Goal: Task Accomplishment & Management: Manage account settings

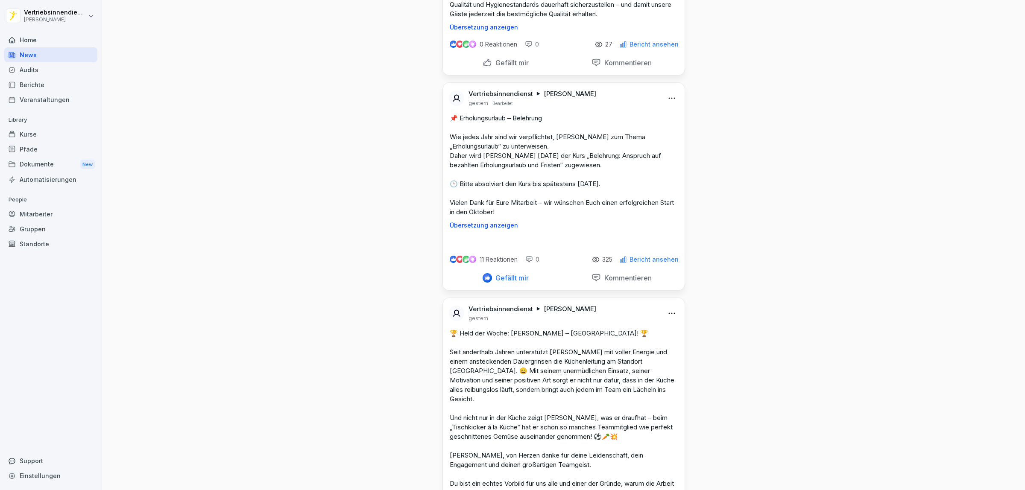
scroll to position [1601, 0]
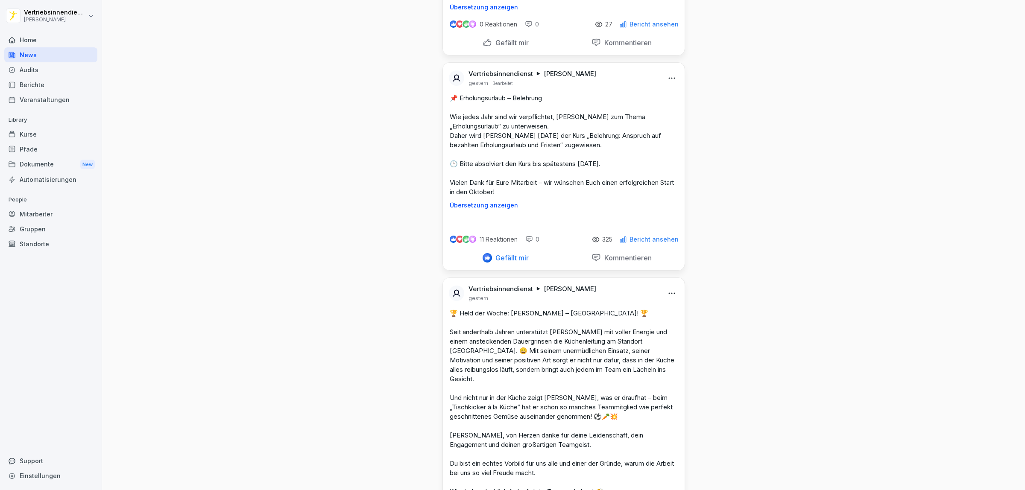
click at [46, 162] on div "Dokumente New" at bounding box center [50, 165] width 93 height 16
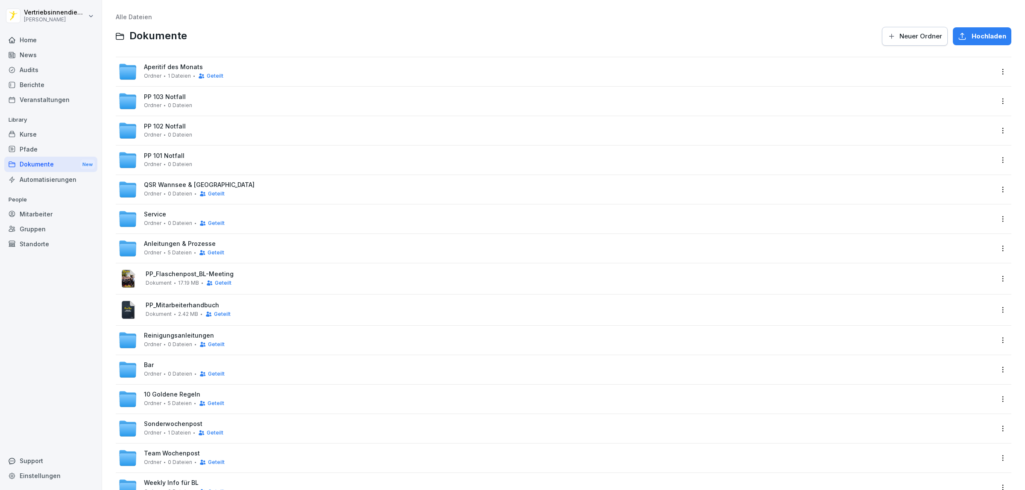
scroll to position [152, 0]
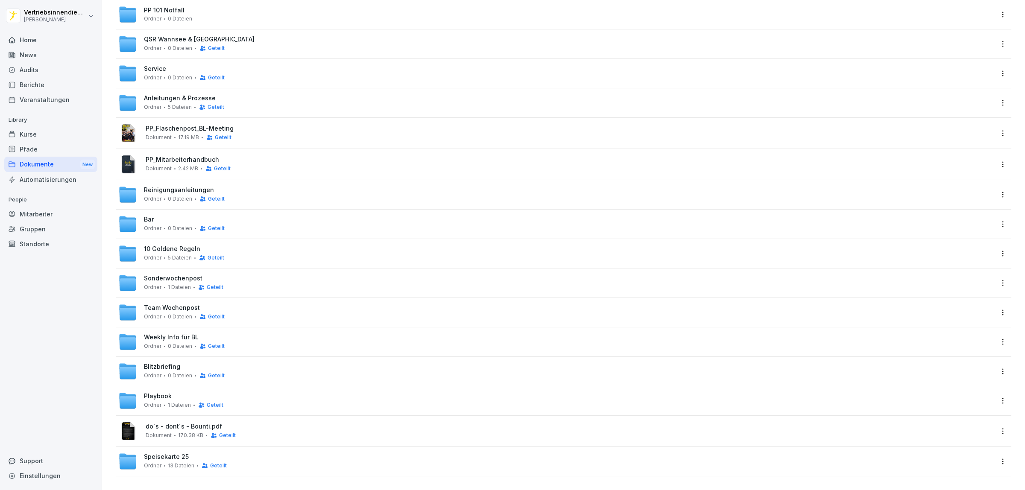
click at [169, 334] on span "Weekly Info für BL" at bounding box center [171, 337] width 55 height 7
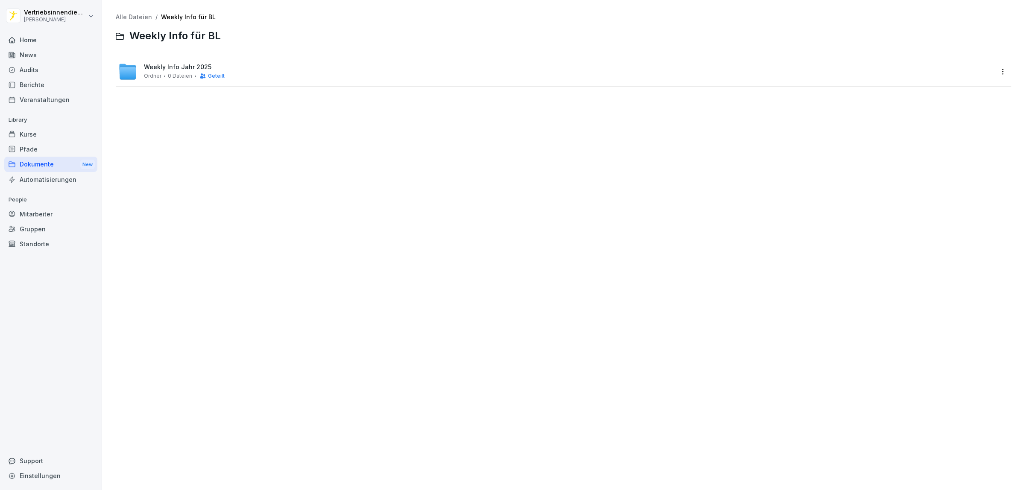
click at [178, 70] on span "Weekly Info Jahr 2025" at bounding box center [177, 67] width 67 height 7
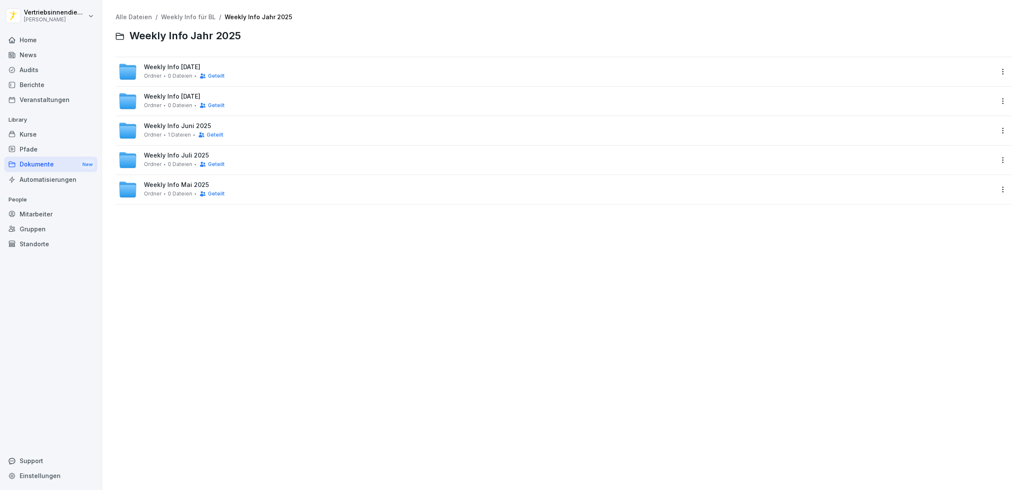
click at [203, 60] on div "Weekly Info September 2025 Ordner 0 Dateien Geteilt" at bounding box center [564, 71] width 896 height 29
click at [189, 67] on span "Weekly Info September 2025" at bounding box center [172, 67] width 56 height 7
click at [889, 35] on icon "button" at bounding box center [891, 36] width 5 height 5
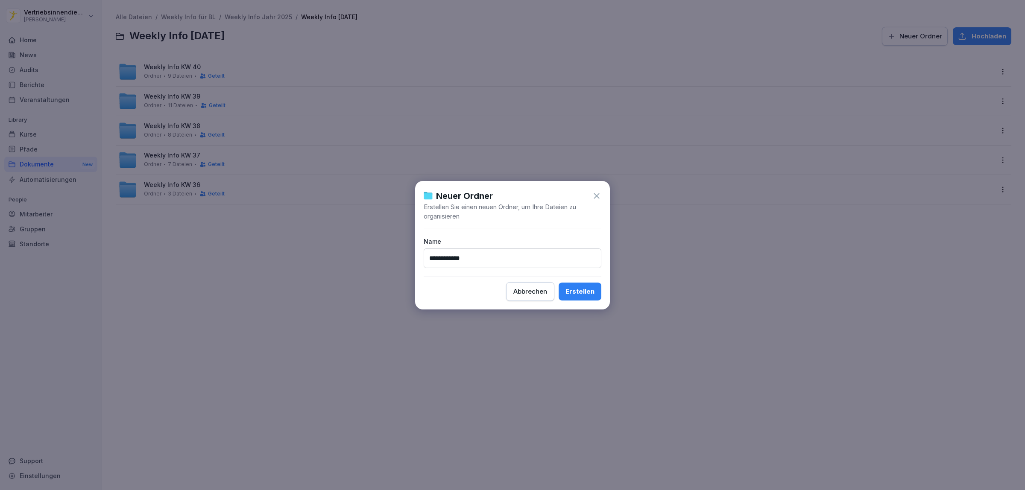
type input "**********"
click at [559, 283] on button "Erstellen" at bounding box center [580, 292] width 43 height 18
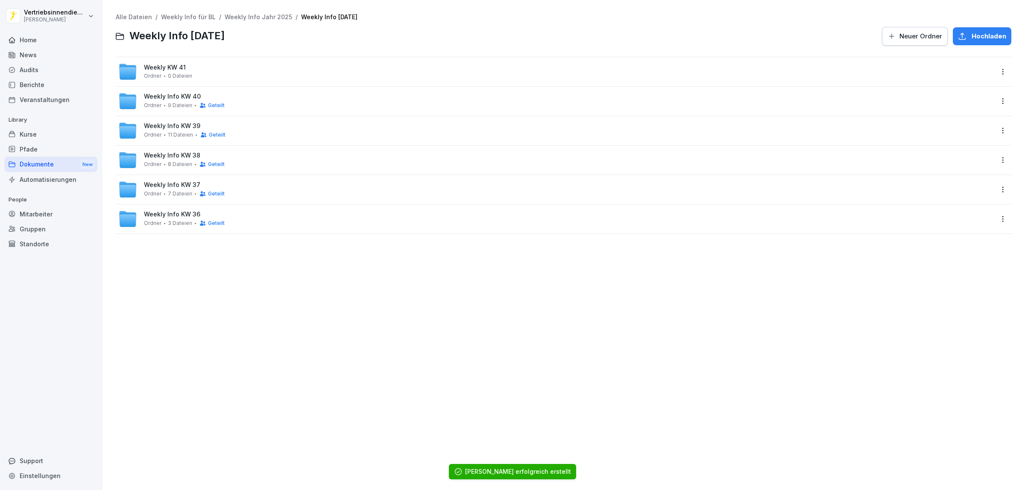
click at [287, 75] on div "Weekly KW 41 Ordner 0 Dateien" at bounding box center [555, 71] width 875 height 19
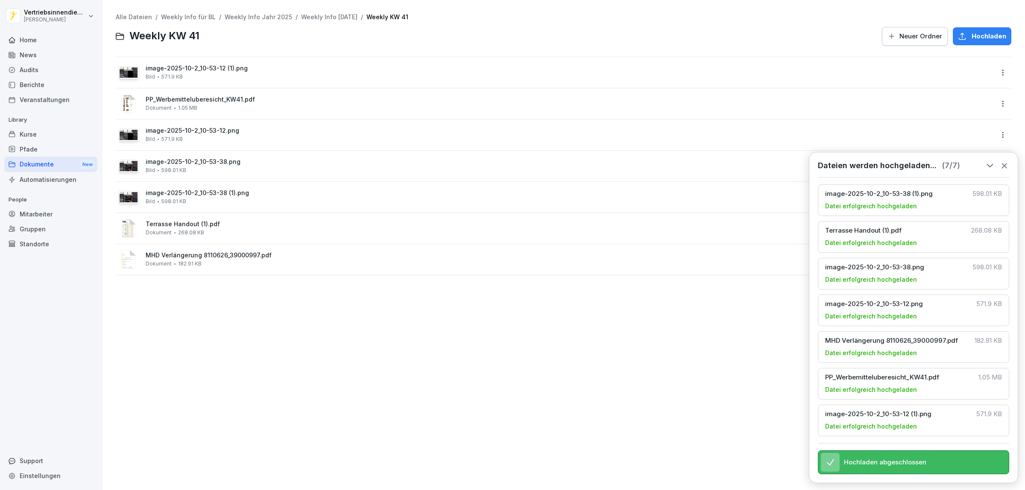
click at [269, 225] on span "Terrasse Handout (1).pdf" at bounding box center [570, 224] width 848 height 7
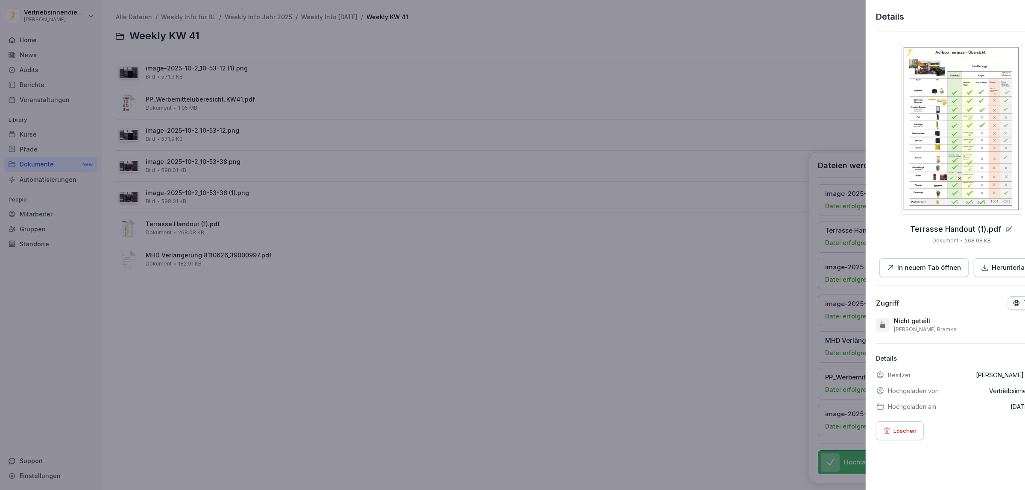
click at [219, 264] on div at bounding box center [512, 245] width 1025 height 490
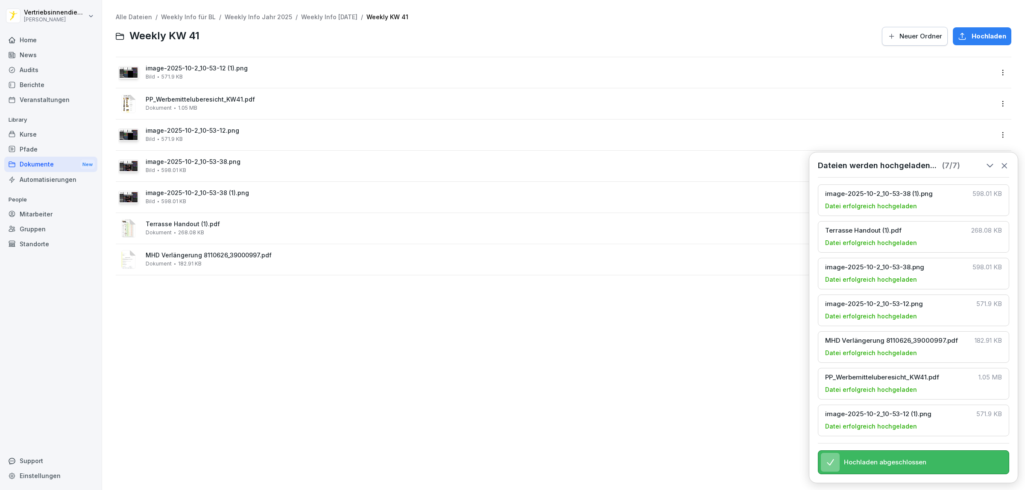
click at [296, 336] on div "Alle Dateien / Weekly Info für BL / Weekly Info Jahr 2025 / Weekly Info Septemb…" at bounding box center [563, 244] width 910 height 477
click at [265, 138] on div "image-2025-10-2_10-53-12.png Bild 571.9 KB" at bounding box center [570, 134] width 848 height 15
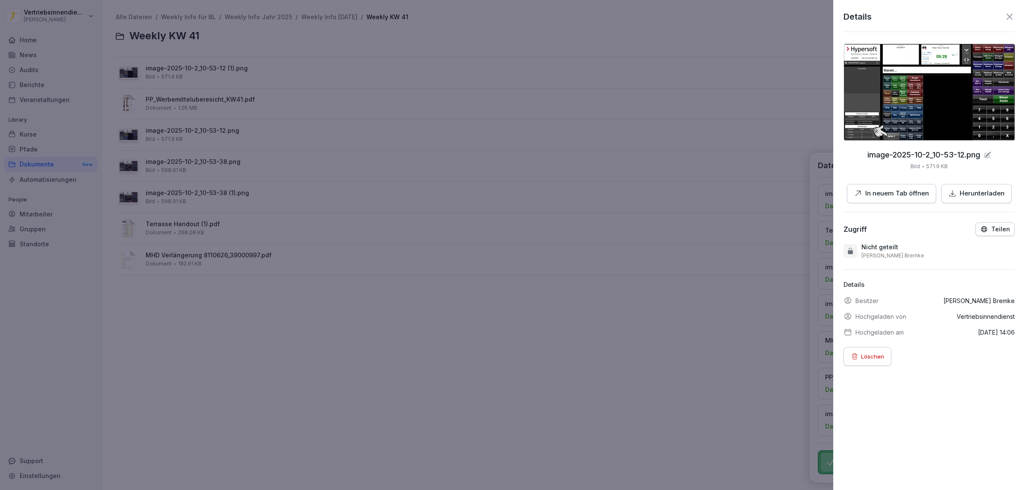
click at [261, 156] on div at bounding box center [512, 245] width 1025 height 490
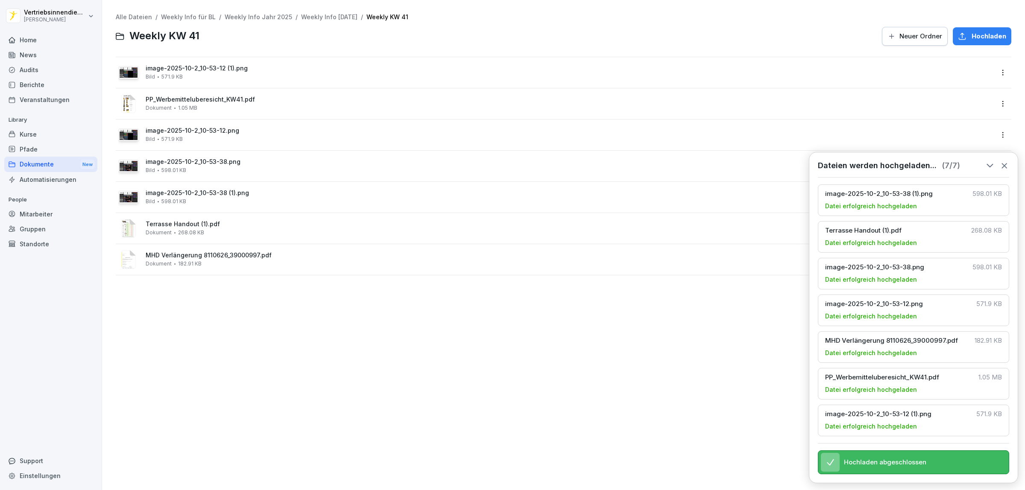
click at [257, 170] on div "image-2025-10-2_10-53-38.png Bild 598.01 KB" at bounding box center [570, 165] width 848 height 15
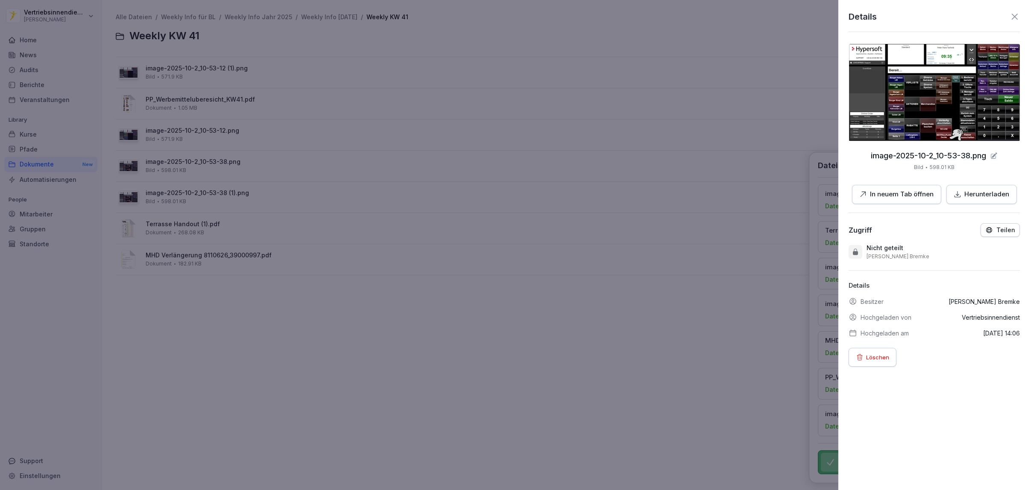
click at [257, 190] on div at bounding box center [512, 245] width 1025 height 490
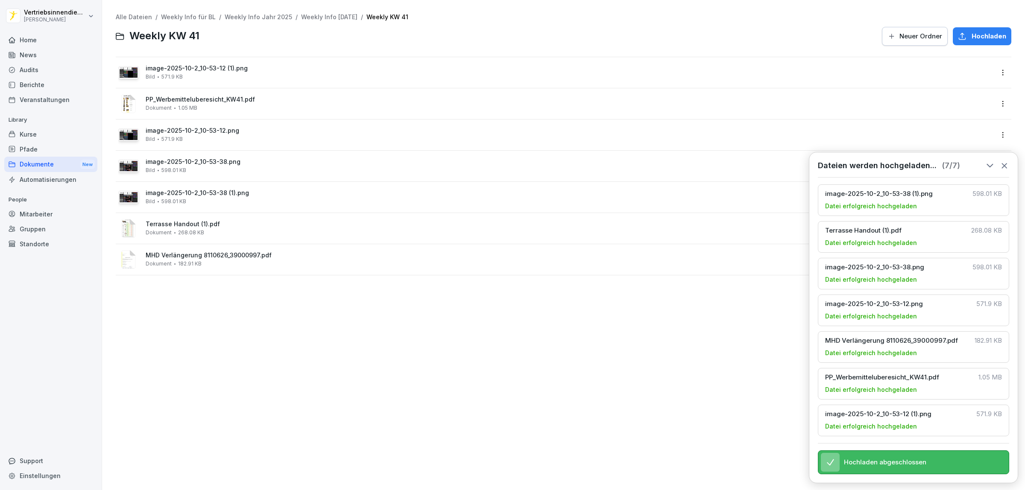
click at [263, 197] on div "image-2025-10-2_10-53-38 (1).png Bild 598.01 KB" at bounding box center [570, 197] width 848 height 15
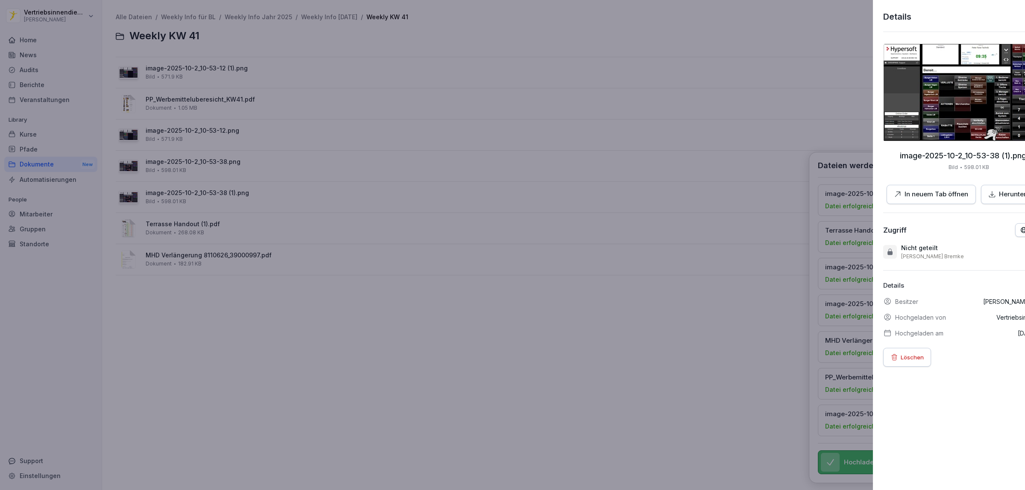
click at [263, 197] on div at bounding box center [512, 245] width 1025 height 490
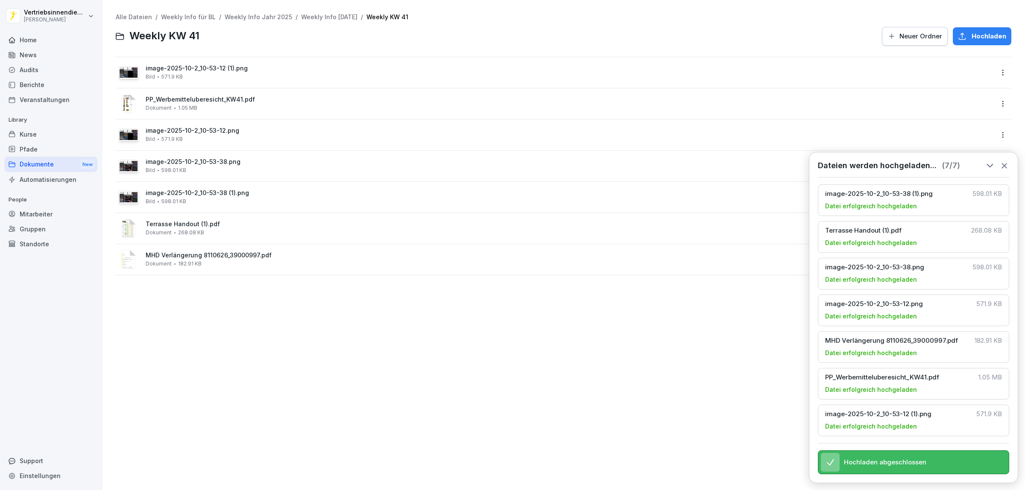
click at [1001, 161] on icon at bounding box center [1004, 165] width 9 height 9
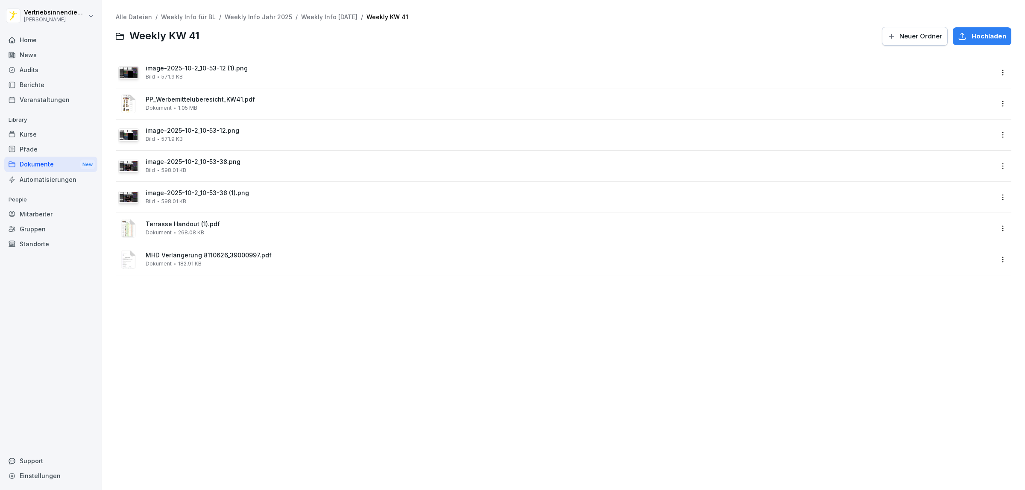
click at [995, 193] on html "Vertriebsinnendienst Peter Pane Home News Audits Berichte Veranstaltungen Libra…" at bounding box center [512, 245] width 1025 height 490
click at [949, 316] on div "Löschen" at bounding box center [943, 317] width 28 height 10
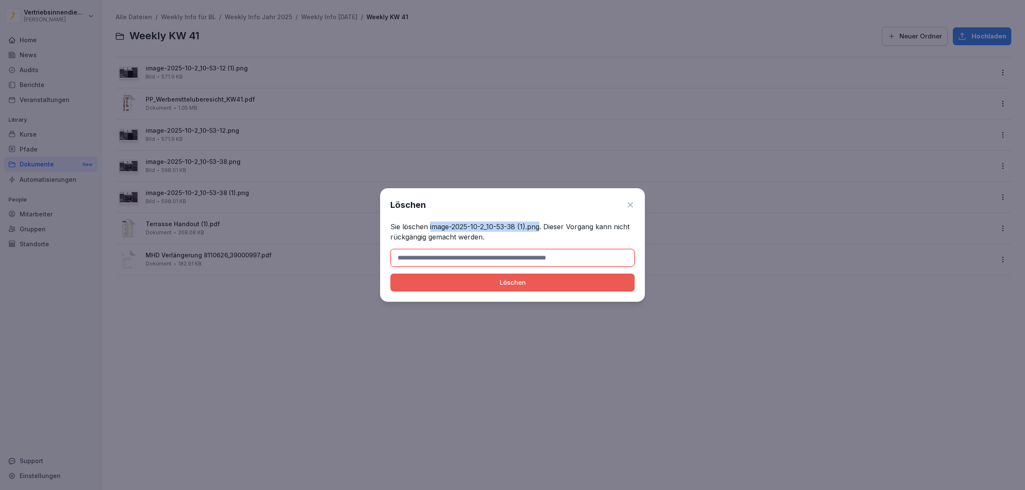
drag, startPoint x: 542, startPoint y: 226, endPoint x: 430, endPoint y: 223, distance: 112.8
click at [430, 223] on p "Sie löschen image-2025-10-2_10-53-38 (1).png. Dieser Vorgang kann nicht rückgän…" at bounding box center [512, 232] width 244 height 20
copy p "image-2025-10-2_10-53-38 (1).png"
click at [412, 255] on input at bounding box center [512, 258] width 244 height 18
paste input "**********"
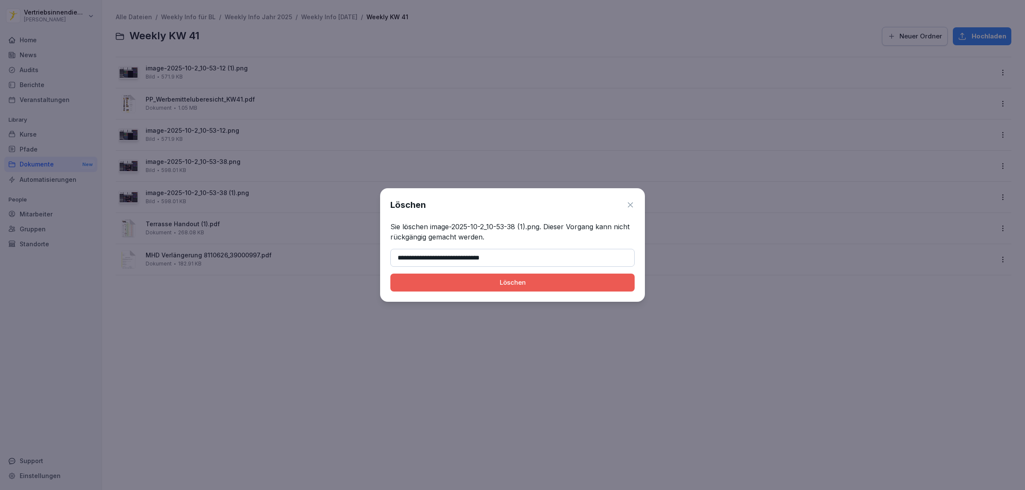
type input "**********"
click at [436, 285] on div "Löschen" at bounding box center [512, 282] width 231 height 9
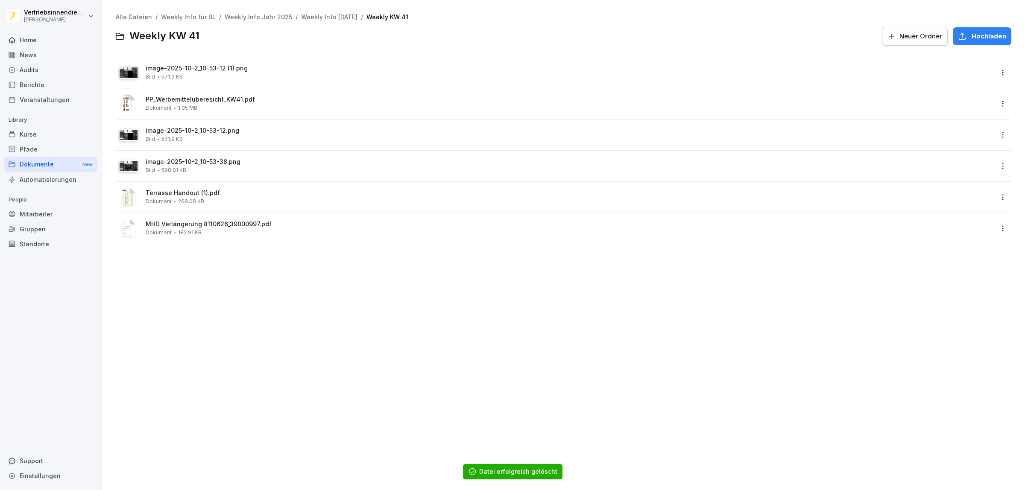
click at [299, 318] on div "Alle Dateien / Weekly Info für BL / Weekly Info Jahr 2025 / Weekly Info Septemb…" at bounding box center [563, 244] width 910 height 477
click at [132, 68] on img at bounding box center [129, 72] width 18 height 10
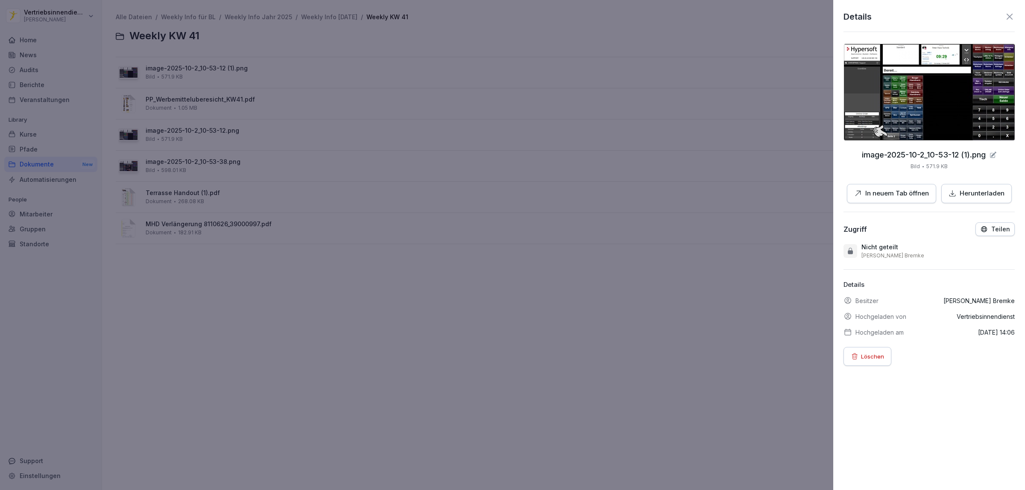
click at [126, 159] on div at bounding box center [512, 245] width 1025 height 490
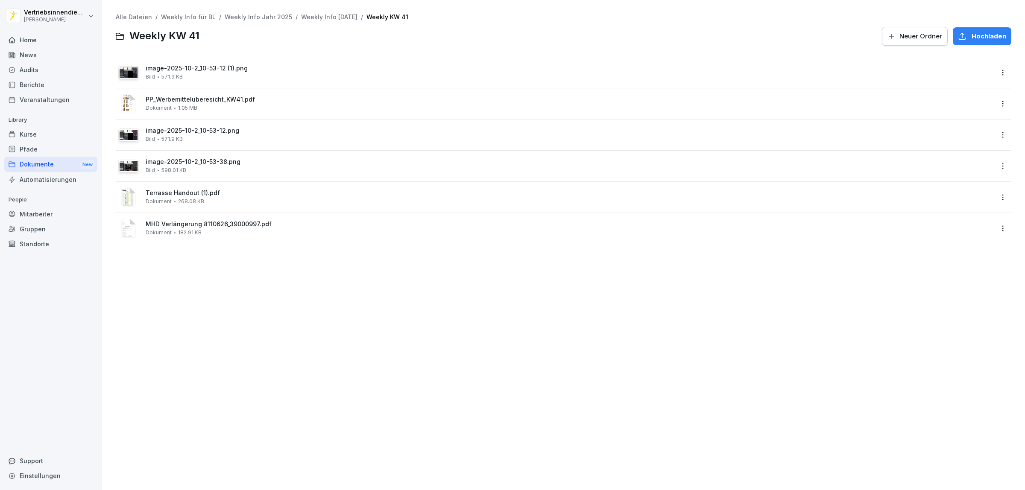
click at [132, 167] on img at bounding box center [129, 166] width 18 height 10
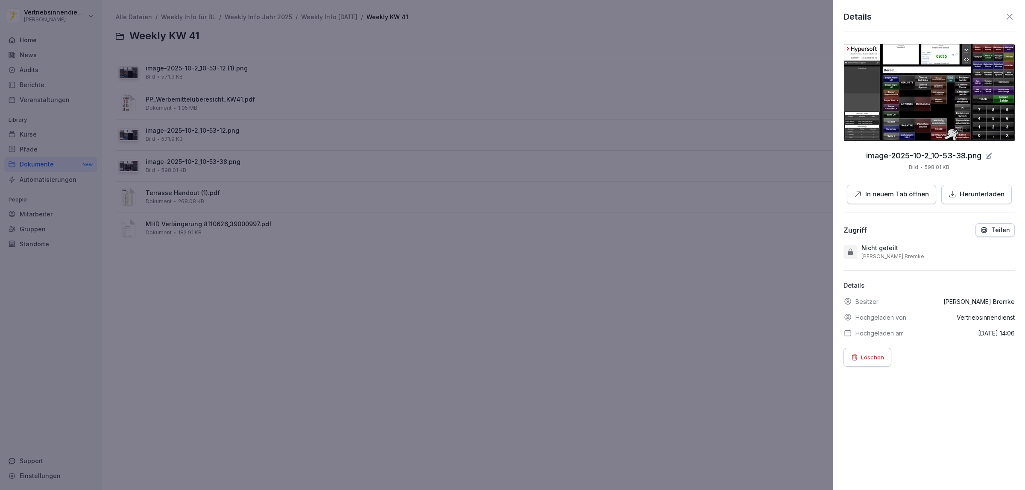
click at [131, 134] on div at bounding box center [512, 245] width 1025 height 490
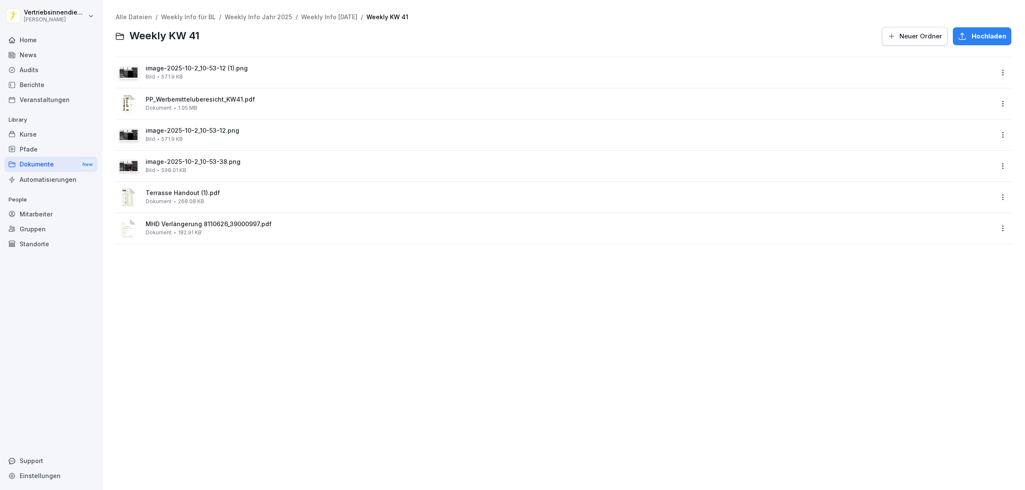
click at [131, 134] on img at bounding box center [129, 135] width 18 height 10
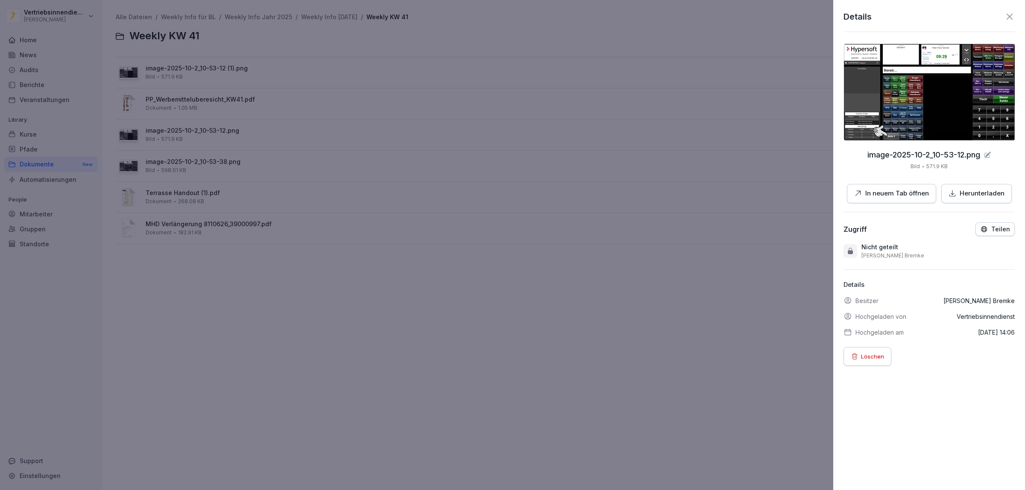
click at [124, 70] on div at bounding box center [512, 245] width 1025 height 490
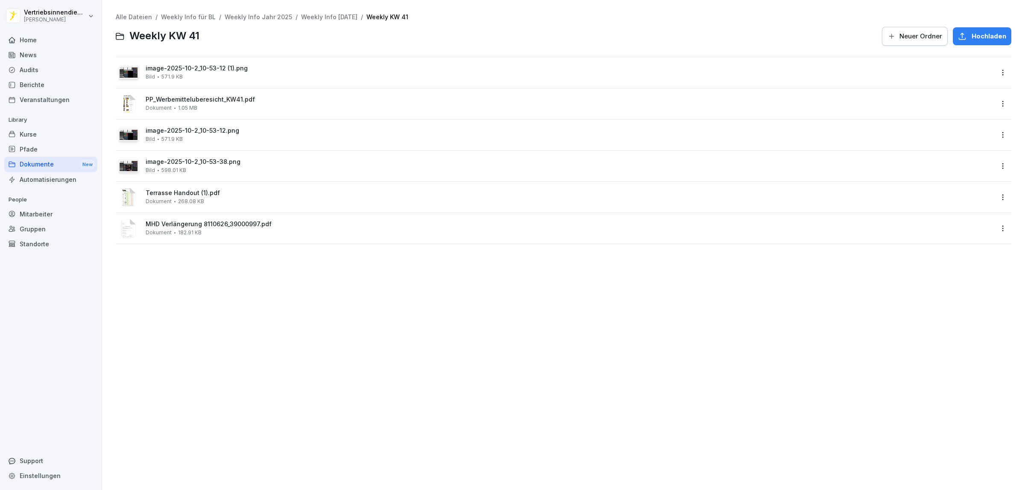
click at [992, 73] on html "Vertriebsinnendienst Peter Pane Home News Audits Berichte Veranstaltungen Libra…" at bounding box center [512, 245] width 1025 height 490
click at [945, 193] on div "Löschen" at bounding box center [943, 192] width 28 height 10
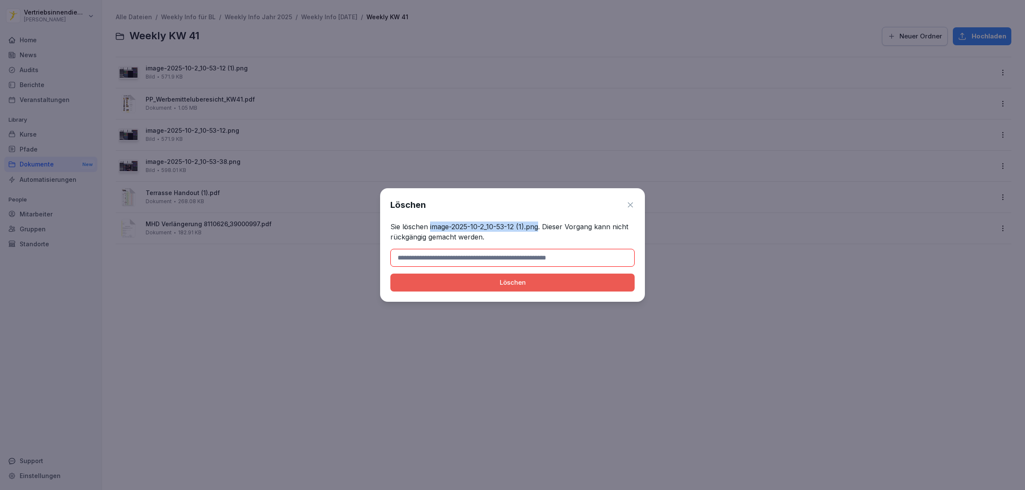
drag, startPoint x: 541, startPoint y: 225, endPoint x: 430, endPoint y: 223, distance: 111.1
click at [430, 223] on p "Sie löschen image-2025-10-2_10-53-12 (1).png. Dieser Vorgang kann nicht rückgän…" at bounding box center [512, 232] width 244 height 20
copy p "image-2025-10-2_10-53-12 (1).png"
click at [442, 255] on input at bounding box center [512, 258] width 244 height 18
paste input "**********"
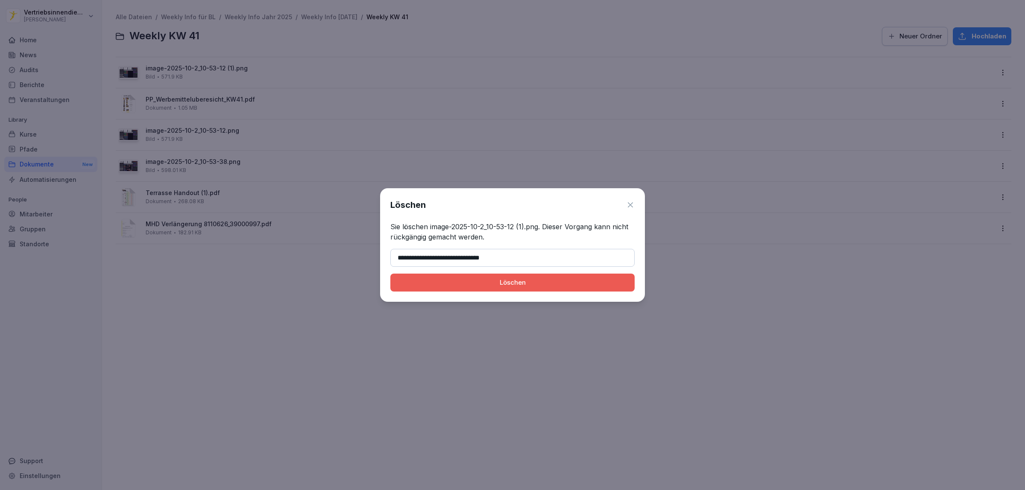
type input "**********"
click at [426, 281] on div "Löschen" at bounding box center [512, 282] width 231 height 9
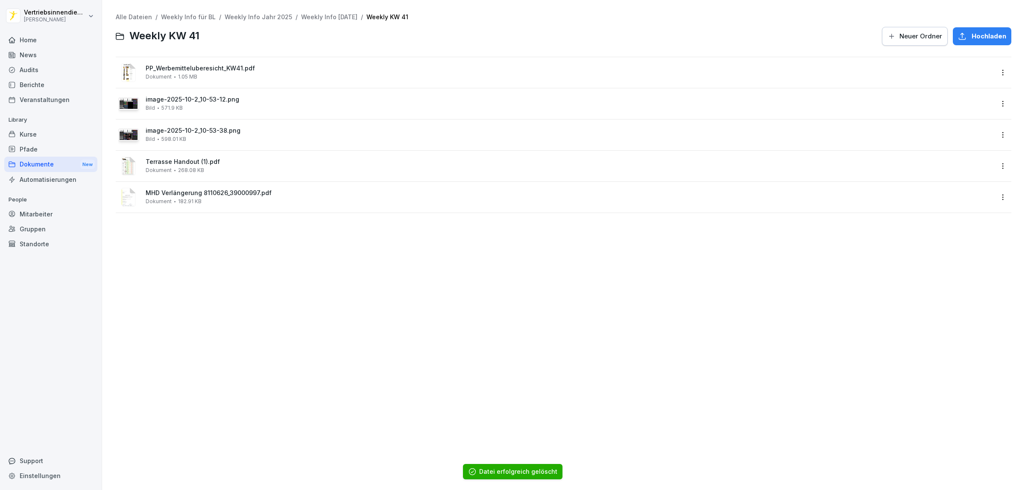
click at [272, 295] on div "Alle Dateien / Weekly Info für BL / Weekly Info Jahr 2025 / Weekly Info Septemb…" at bounding box center [563, 244] width 910 height 477
click at [993, 165] on html "Vertriebsinnendienst Peter Pane Home News Audits Berichte Veranstaltungen Libra…" at bounding box center [512, 245] width 1025 height 490
click at [939, 252] on div "Umbenennen" at bounding box center [951, 252] width 44 height 10
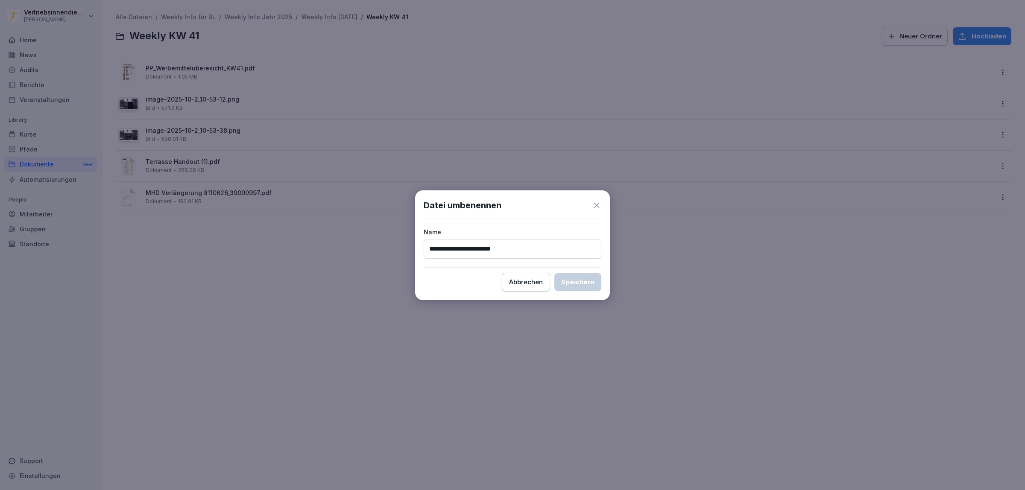
drag, startPoint x: 492, startPoint y: 246, endPoint x: 496, endPoint y: 266, distance: 19.7
click at [492, 246] on input "**********" at bounding box center [513, 249] width 178 height 20
click at [483, 246] on input "**********" at bounding box center [513, 249] width 178 height 20
type input "**********"
click at [554, 273] on button "Speichern" at bounding box center [577, 282] width 47 height 18
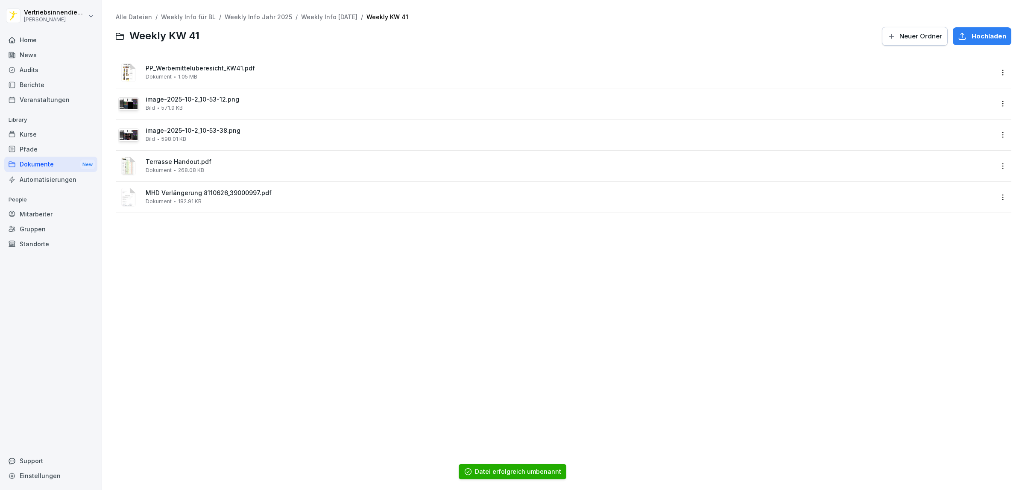
click at [392, 295] on div "Alle Dateien / Weekly Info für BL / Weekly Info Jahr 2025 / Weekly Info Septemb…" at bounding box center [563, 244] width 910 height 477
click at [364, 291] on div "Alle Dateien / Weekly Info für BL / Weekly Info Jahr 2025 / Weekly Info Septemb…" at bounding box center [563, 244] width 910 height 477
click at [990, 162] on html "Vertriebsinnendienst Peter Pane Home News Audits Berichte Veranstaltungen Libra…" at bounding box center [512, 245] width 1025 height 490
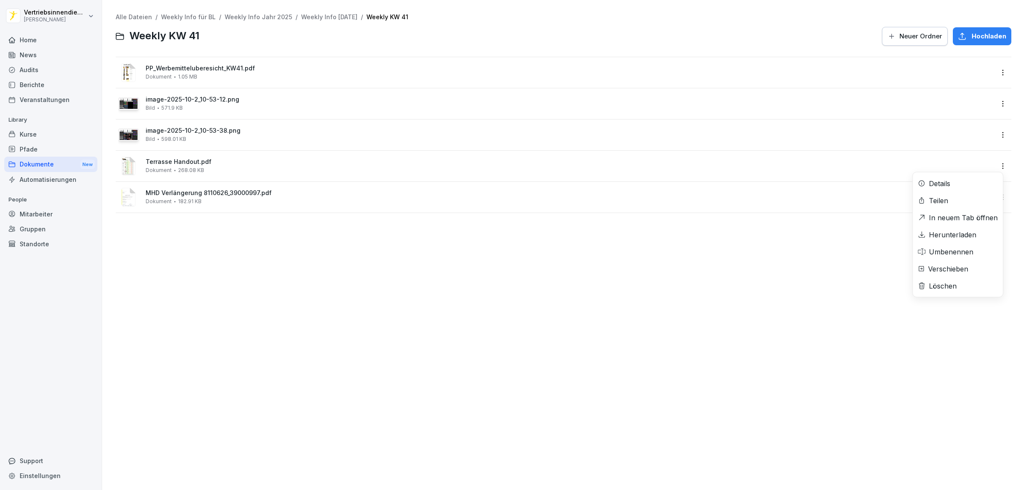
click at [954, 252] on div "Umbenennen" at bounding box center [951, 252] width 44 height 10
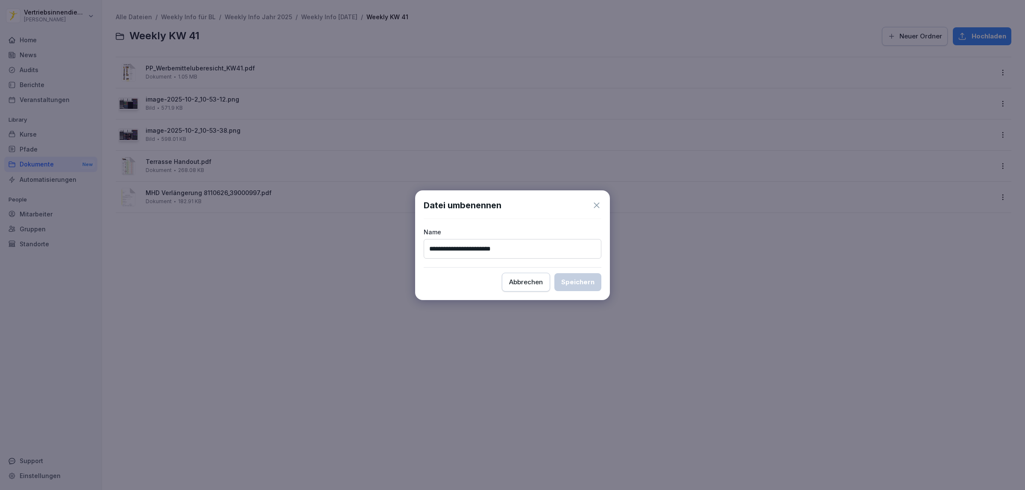
click at [453, 247] on input "**********" at bounding box center [513, 249] width 178 height 20
click at [455, 250] on input "**********" at bounding box center [513, 249] width 178 height 20
click at [548, 246] on input "**********" at bounding box center [513, 249] width 178 height 20
type input "**********"
click at [588, 286] on div "Speichern" at bounding box center [577, 282] width 33 height 9
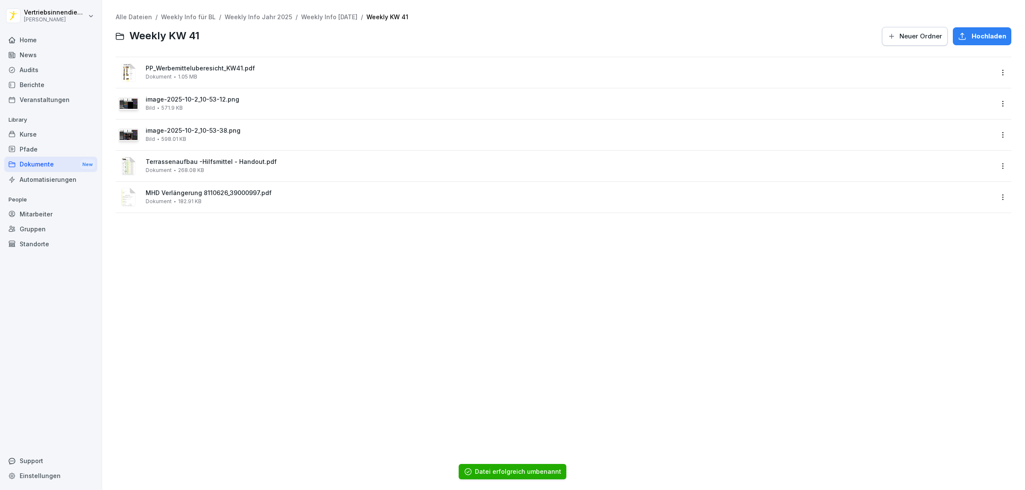
click at [419, 287] on div "Alle Dateien / Weekly Info für BL / Weekly Info Jahr 2025 / Weekly Info Septemb…" at bounding box center [563, 244] width 910 height 477
click at [216, 193] on span "MHD Verlängerung 8110626_39000997.pdf" at bounding box center [570, 193] width 848 height 7
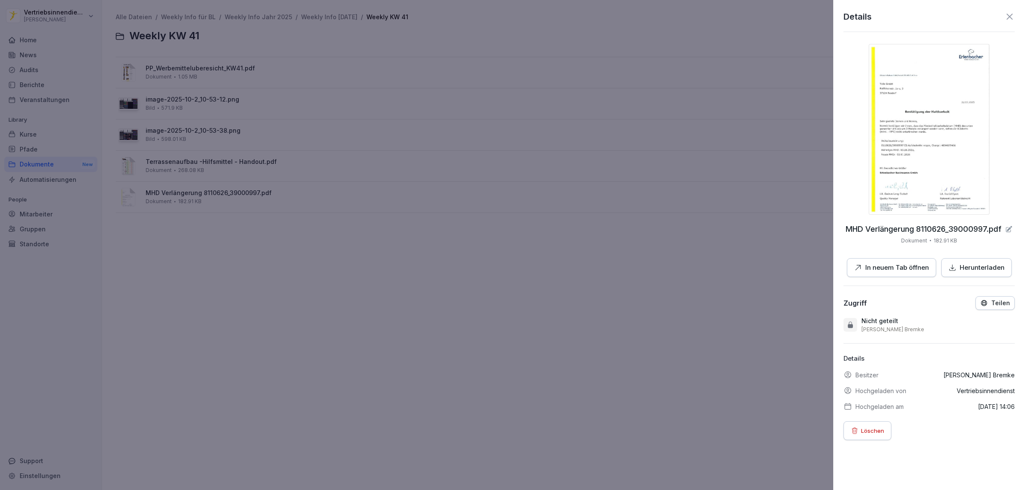
click at [872, 269] on p "In neuem Tab öffnen" at bounding box center [897, 268] width 64 height 10
click at [231, 168] on div at bounding box center [512, 245] width 1025 height 490
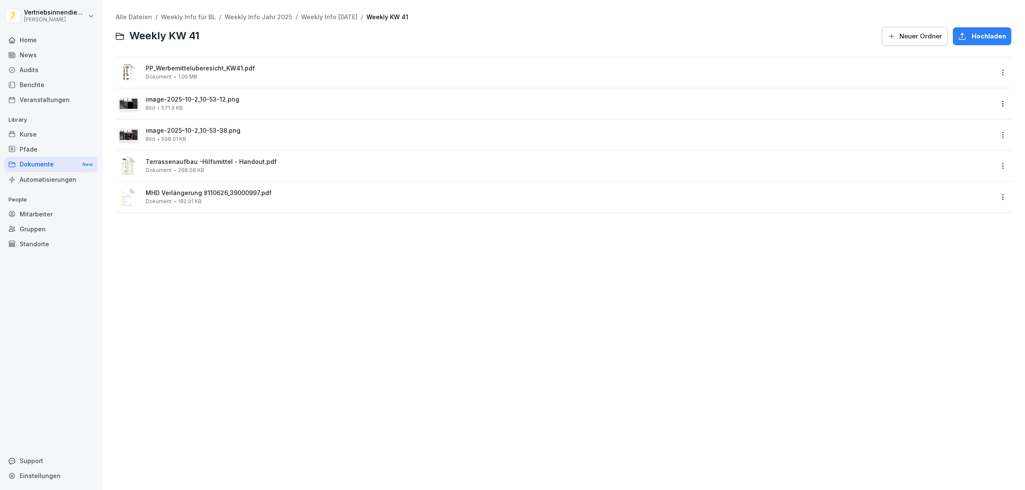
click at [229, 160] on span "Terrassenaufbau -Hilfsmittel - Handout.pdf" at bounding box center [570, 161] width 848 height 7
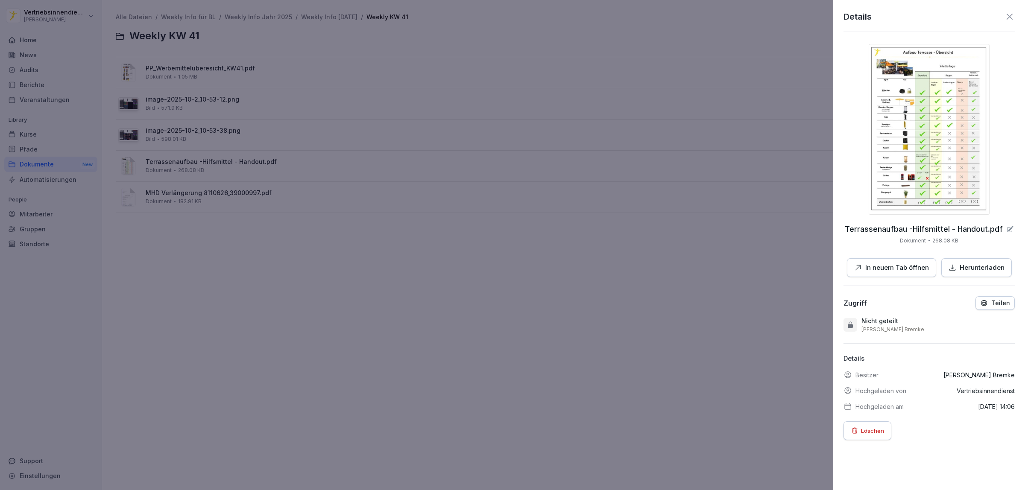
click at [898, 267] on p "In neuem Tab öffnen" at bounding box center [897, 268] width 64 height 10
click at [253, 136] on div at bounding box center [512, 245] width 1025 height 490
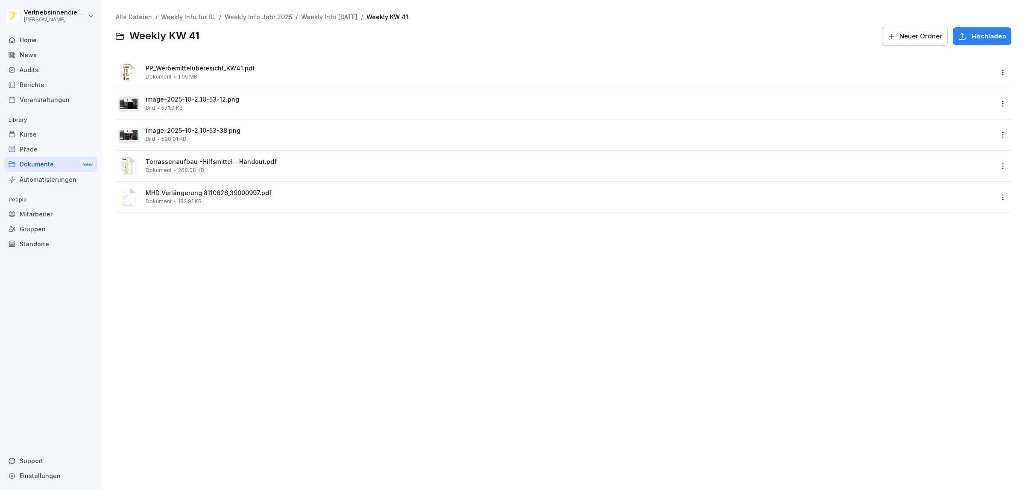
click at [219, 133] on span "image-2025-10-2_10-53-38.png" at bounding box center [570, 130] width 848 height 7
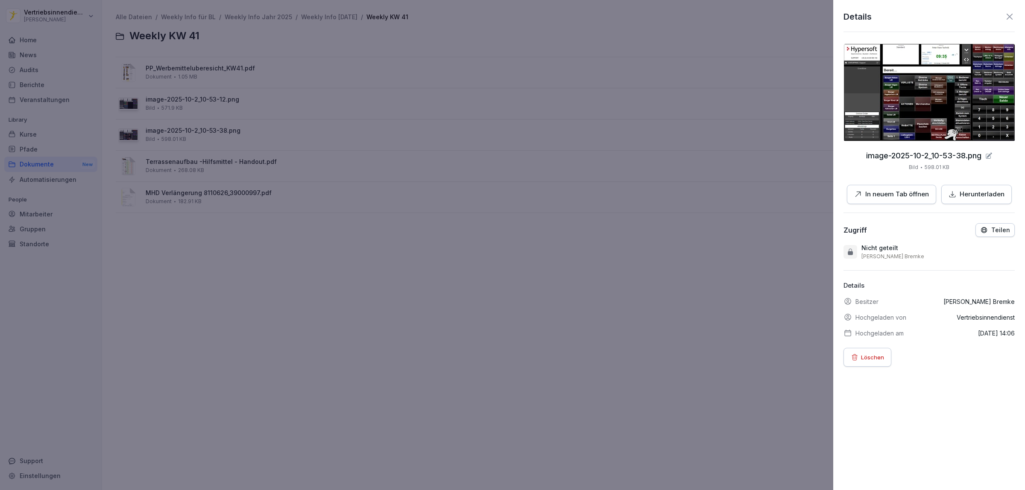
click at [881, 185] on button "In neuem Tab öffnen" at bounding box center [891, 194] width 89 height 19
click at [239, 100] on div at bounding box center [512, 245] width 1025 height 490
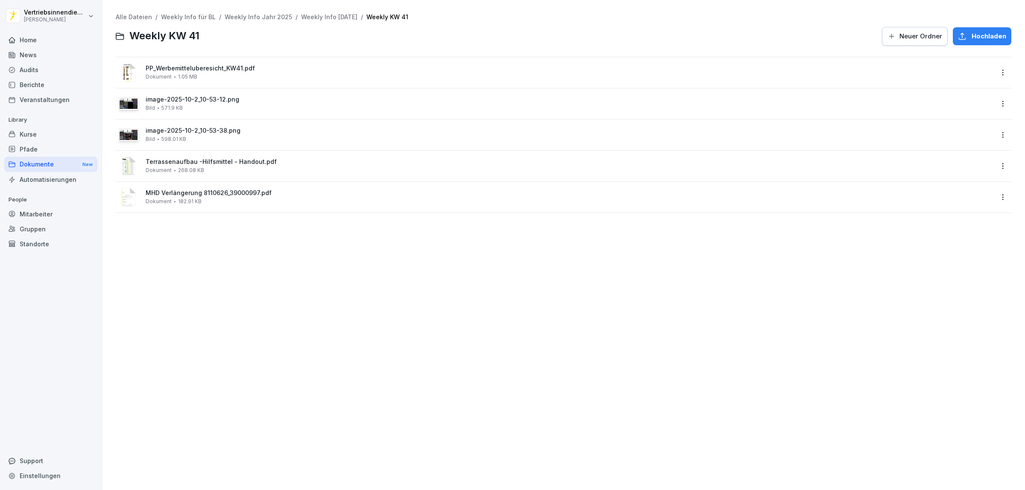
click at [185, 99] on span "image-2025-10-2_10-53-12.png" at bounding box center [570, 99] width 848 height 7
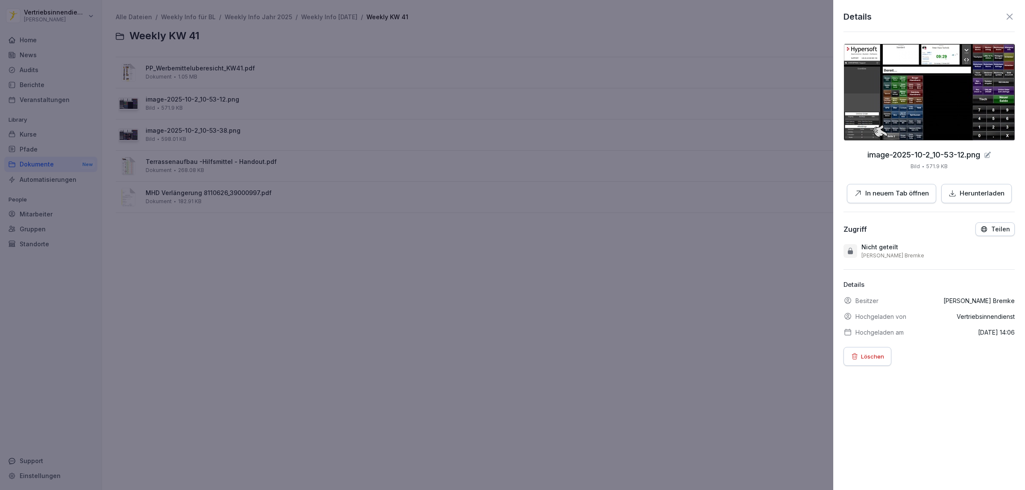
click at [893, 193] on p "In neuem Tab öffnen" at bounding box center [897, 194] width 64 height 10
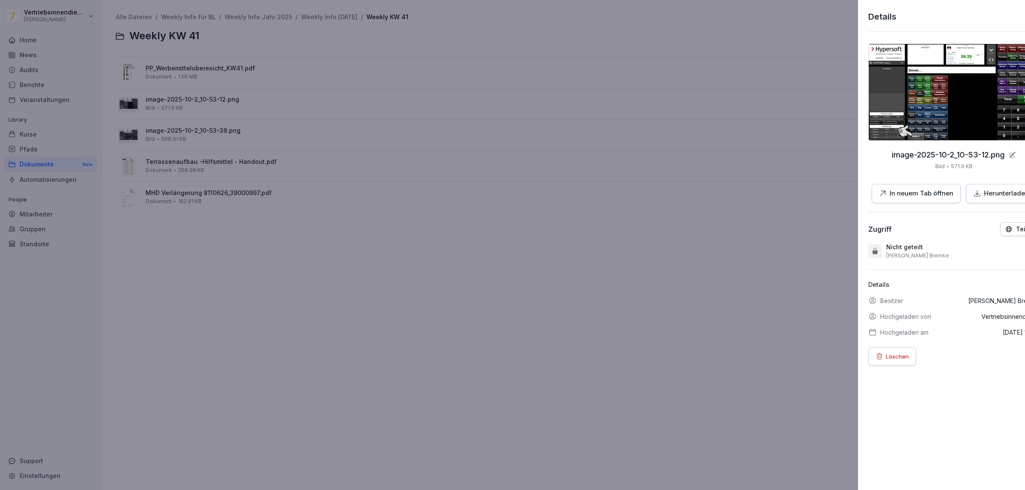
click at [183, 64] on div at bounding box center [512, 245] width 1025 height 490
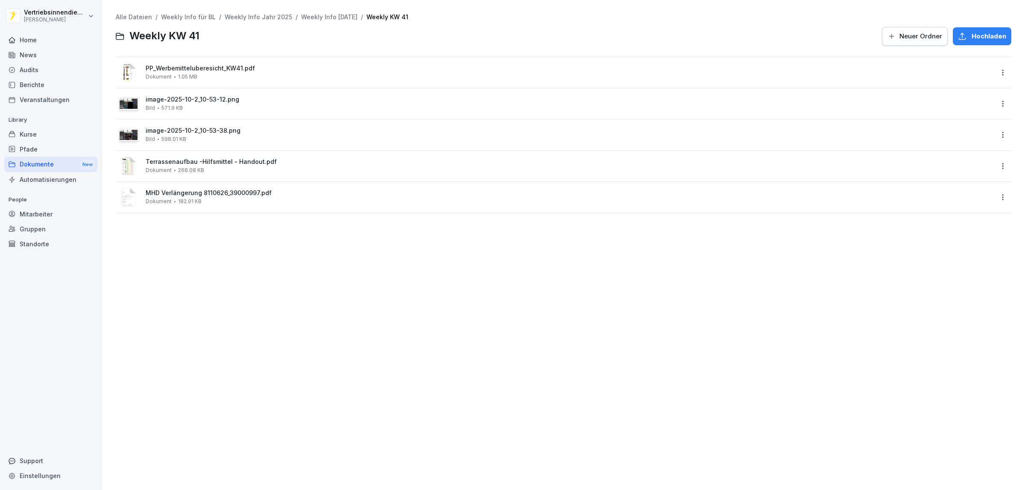
click at [194, 65] on span "PP_Werbemitteluberesicht_KW41.pdf" at bounding box center [570, 68] width 848 height 7
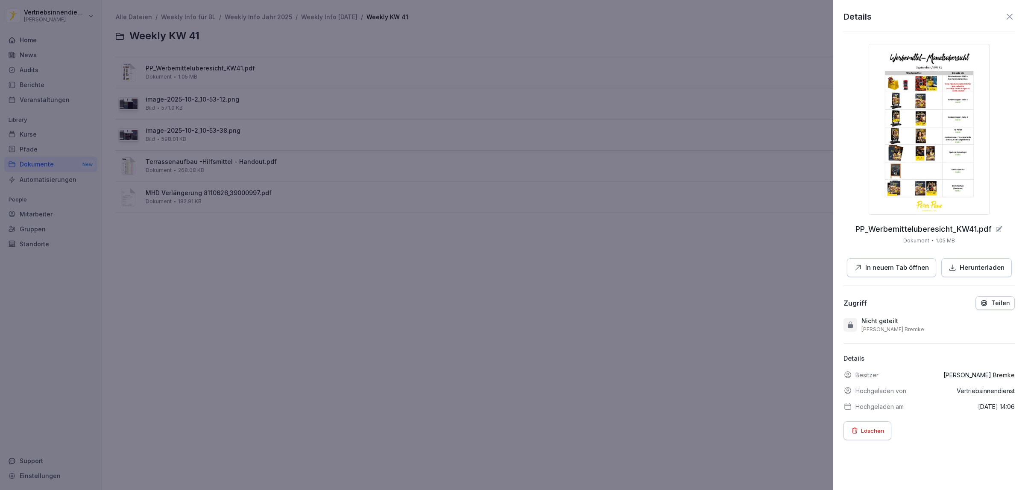
click at [892, 267] on p "In neuem Tab öffnen" at bounding box center [897, 268] width 64 height 10
click at [210, 324] on div at bounding box center [512, 245] width 1025 height 490
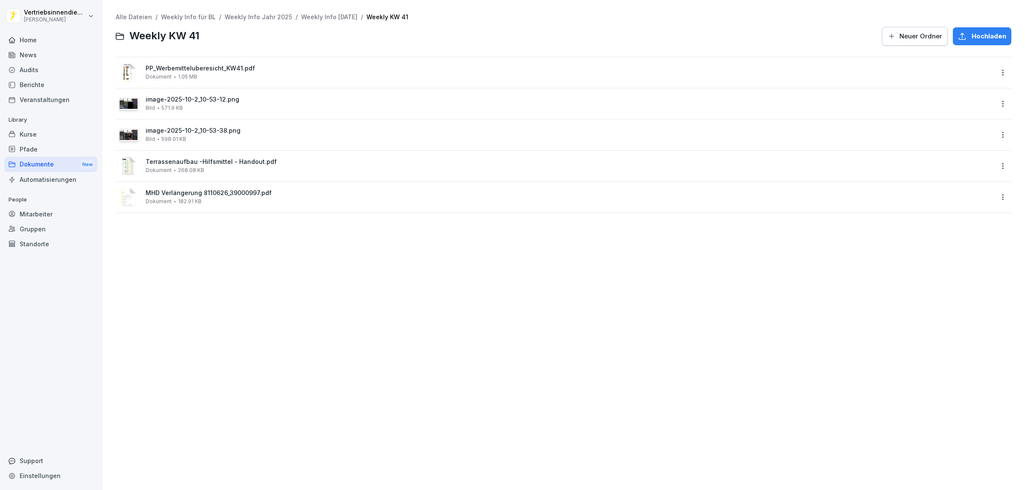
click at [41, 164] on div "Dokumente New" at bounding box center [50, 165] width 93 height 16
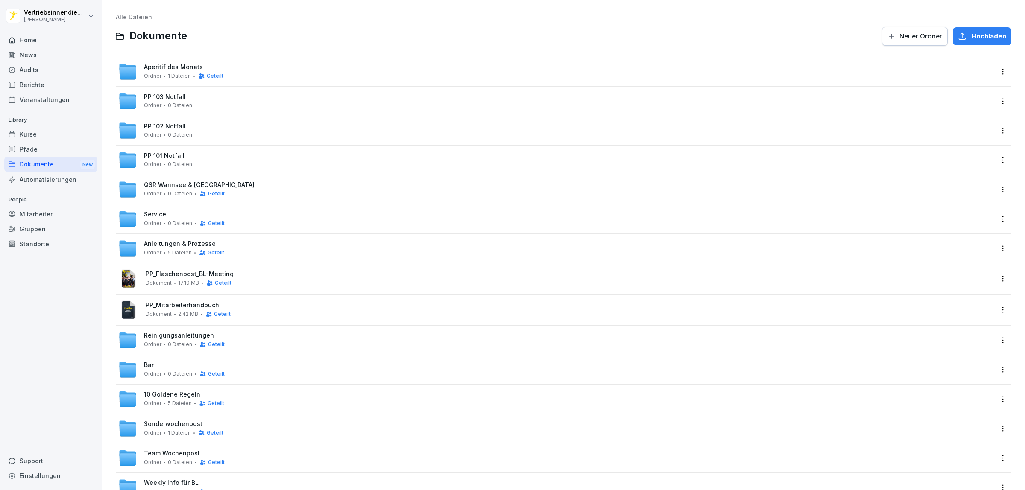
click at [178, 247] on span "Anleitungen & Prozesse" at bounding box center [180, 243] width 72 height 7
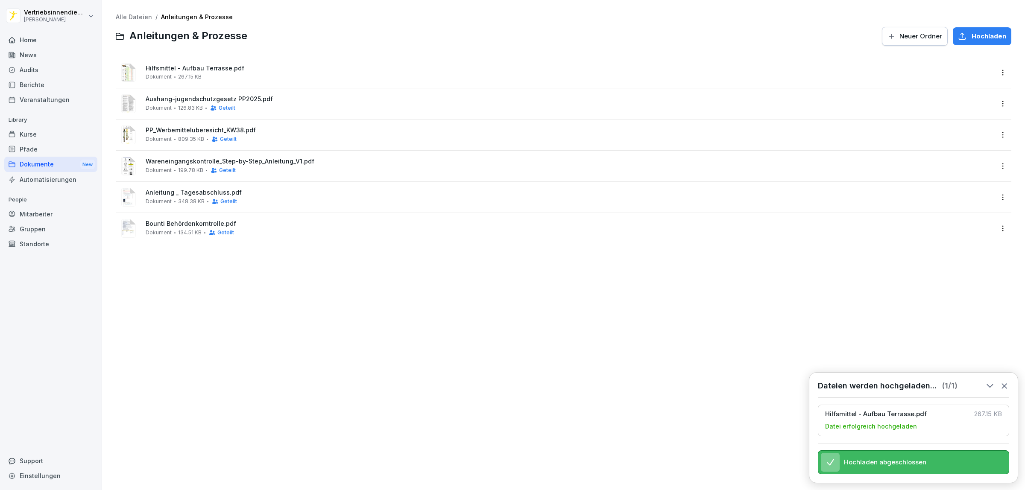
click at [220, 79] on div "Hilfsmittel - Aufbau Terrasse.pdf Dokument 267.15 KB" at bounding box center [570, 72] width 848 height 15
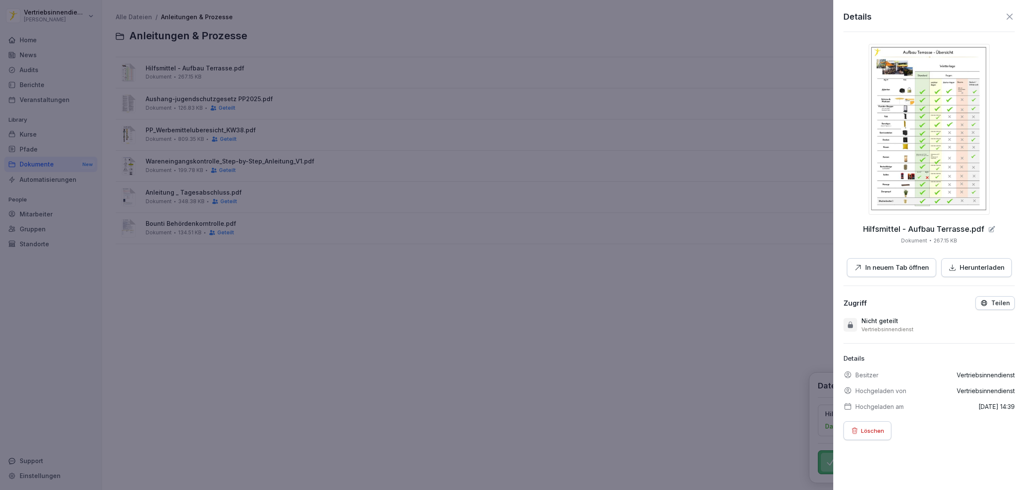
click at [900, 266] on p "In neuem Tab öffnen" at bounding box center [897, 268] width 64 height 10
click at [221, 360] on div at bounding box center [512, 245] width 1025 height 490
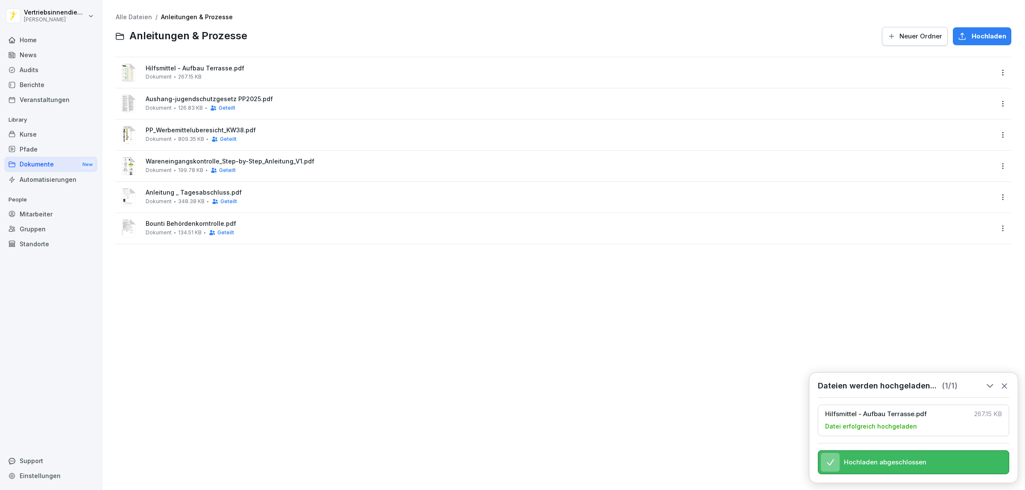
click at [33, 167] on div "Dokumente New" at bounding box center [50, 165] width 93 height 16
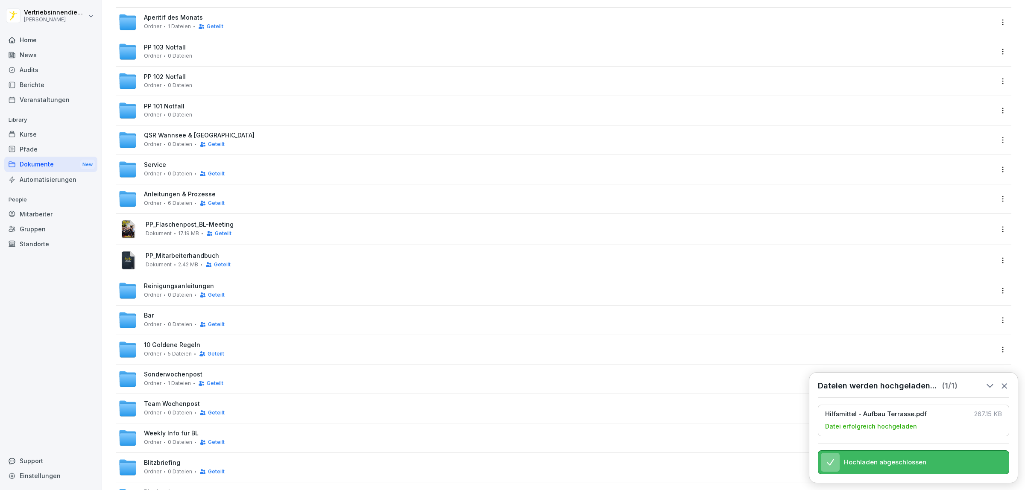
scroll to position [152, 0]
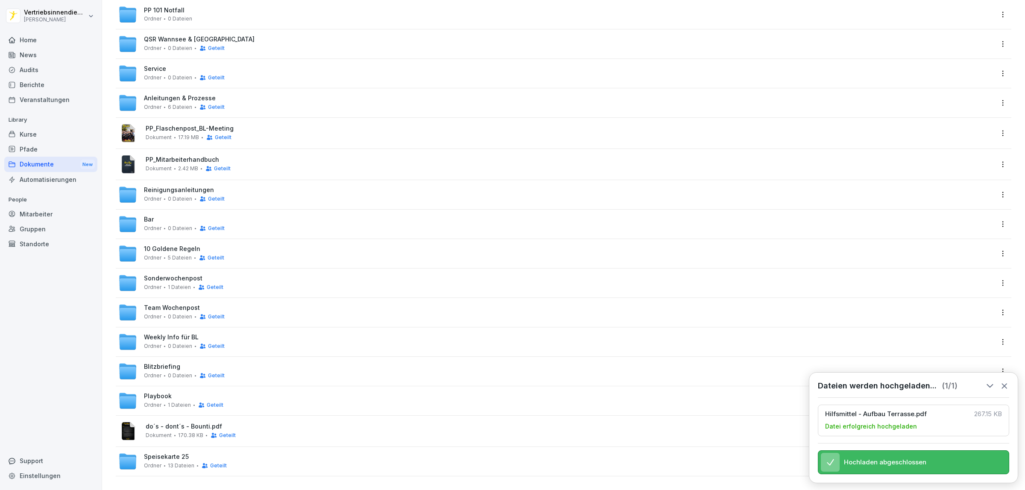
click at [163, 313] on div "Ordner 0 Dateien Geteilt" at bounding box center [184, 316] width 81 height 7
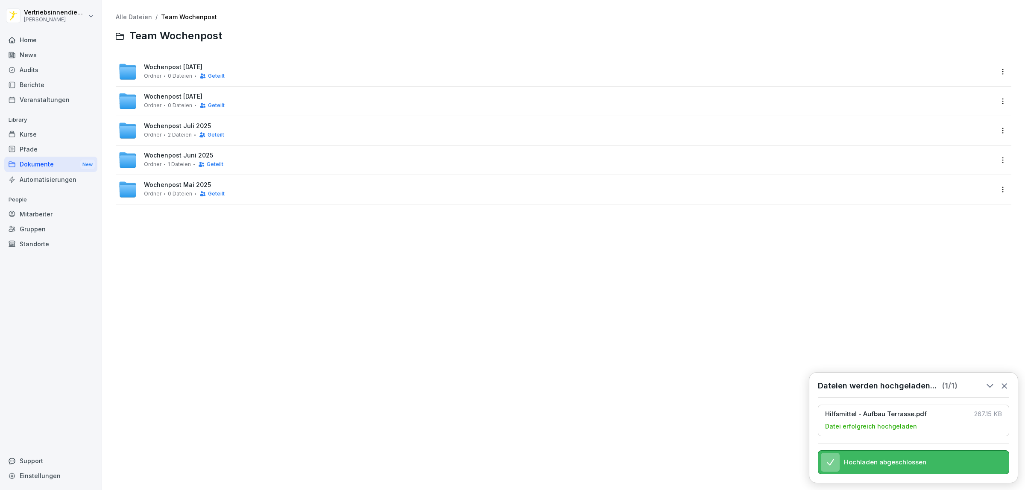
click at [224, 255] on div "Alle Dateien / Team Wochenpost Team Wochenpost Wochenpost September 2025 Ordner…" at bounding box center [563, 244] width 910 height 477
click at [1004, 381] on icon at bounding box center [1004, 385] width 9 height 9
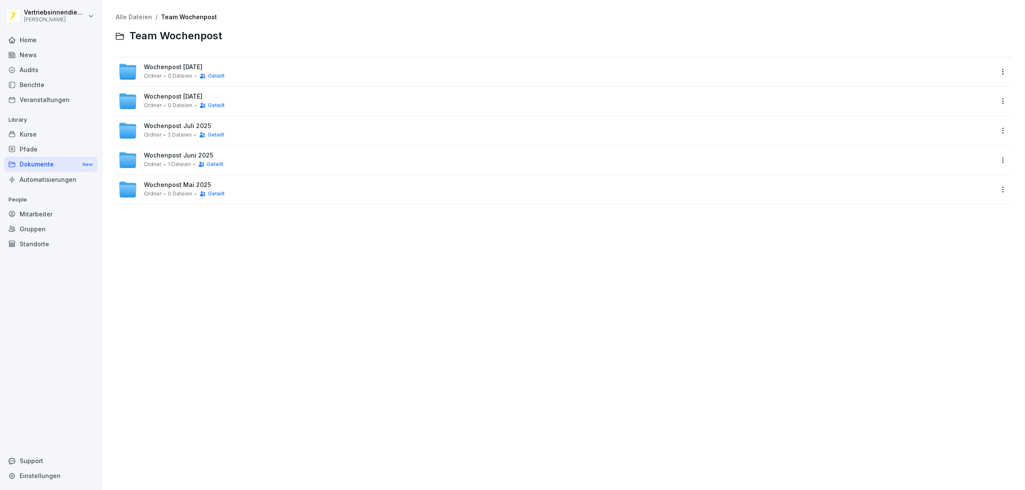
click at [724, 329] on div "Alle Dateien / Team Wochenpost Team Wochenpost Wochenpost September 2025 Ordner…" at bounding box center [563, 244] width 910 height 477
click at [224, 278] on div "Alle Dateien / Team Wochenpost Team Wochenpost Wochenpost September 2025 Ordner…" at bounding box center [563, 244] width 910 height 477
click at [240, 268] on div "Alle Dateien / Team Wochenpost Team Wochenpost Wochenpost September 2025 Ordner…" at bounding box center [563, 244] width 910 height 477
click at [334, 287] on div "Alle Dateien / Team Wochenpost Team Wochenpost Wochenpost September 2025 Ordner…" at bounding box center [563, 244] width 910 height 477
click at [231, 306] on div "Alle Dateien / Team Wochenpost Team Wochenpost Wochenpost September 2025 Ordner…" at bounding box center [563, 244] width 910 height 477
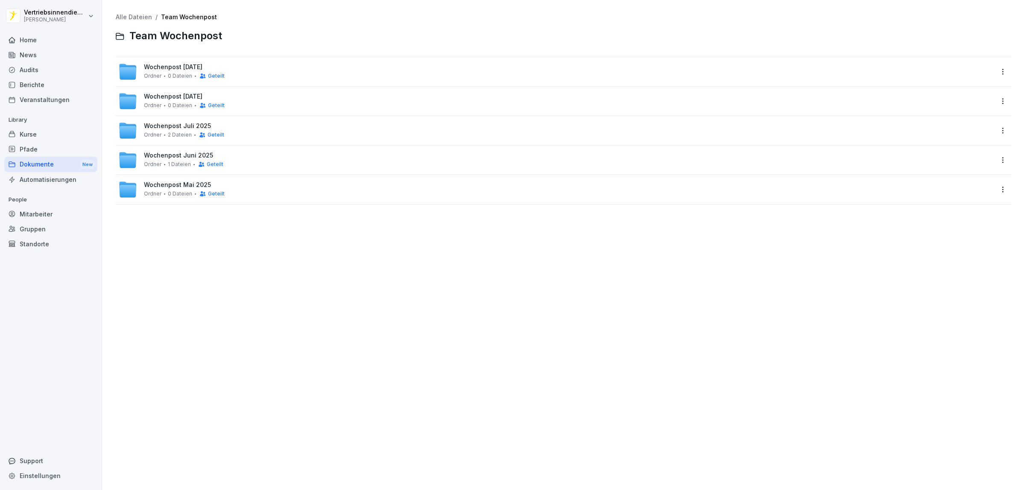
click at [40, 164] on div "Dokumente New" at bounding box center [50, 165] width 93 height 16
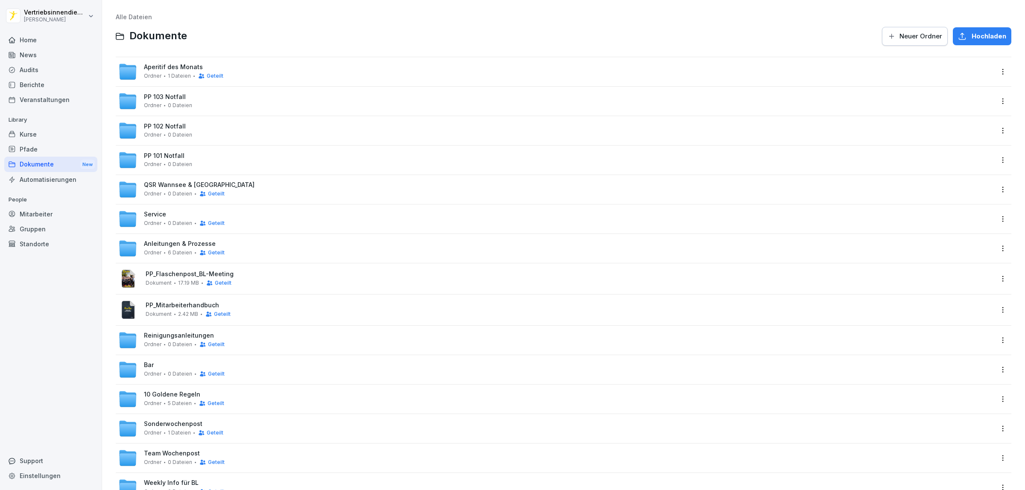
scroll to position [152, 0]
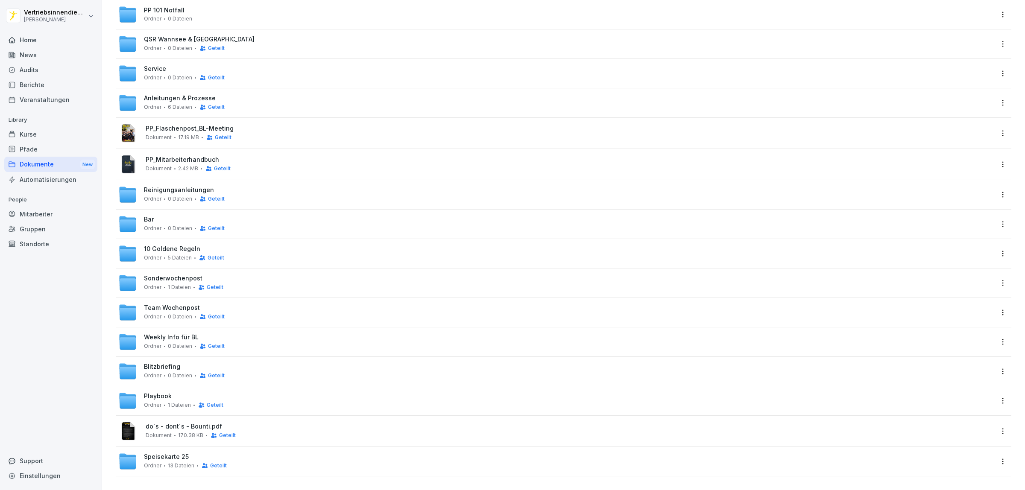
click at [995, 303] on html "Vertriebsinnendienst Peter Pane Home News Audits Berichte Veranstaltungen Libra…" at bounding box center [512, 245] width 1025 height 490
click at [954, 325] on div "Details" at bounding box center [944, 323] width 21 height 10
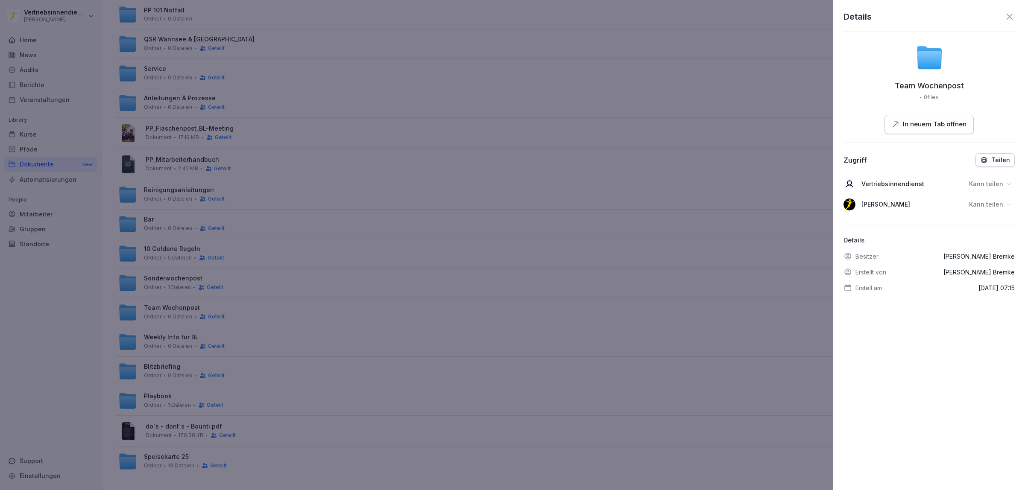
click at [975, 185] on p "Kann teilen" at bounding box center [986, 184] width 34 height 9
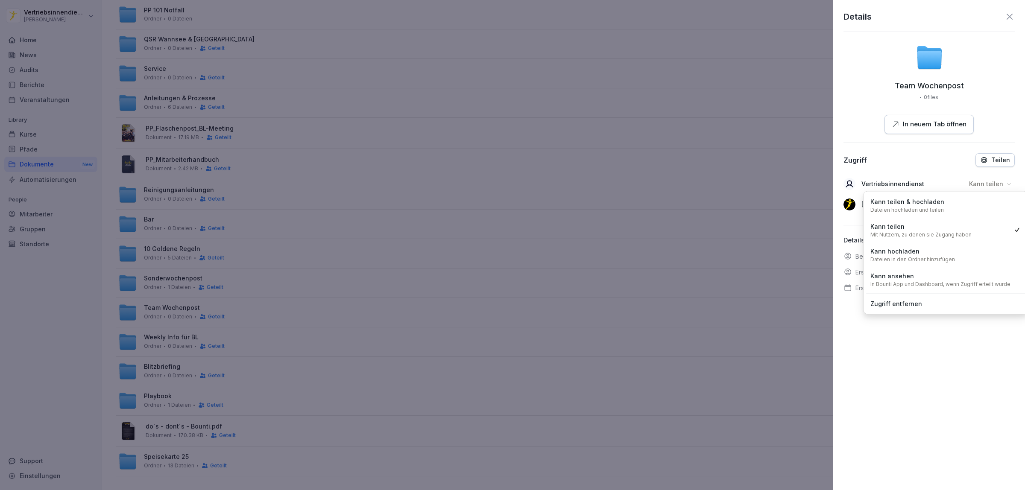
click at [940, 205] on div "Kann teilen & hochladen Dateien hochladen und teilen" at bounding box center [907, 205] width 74 height 16
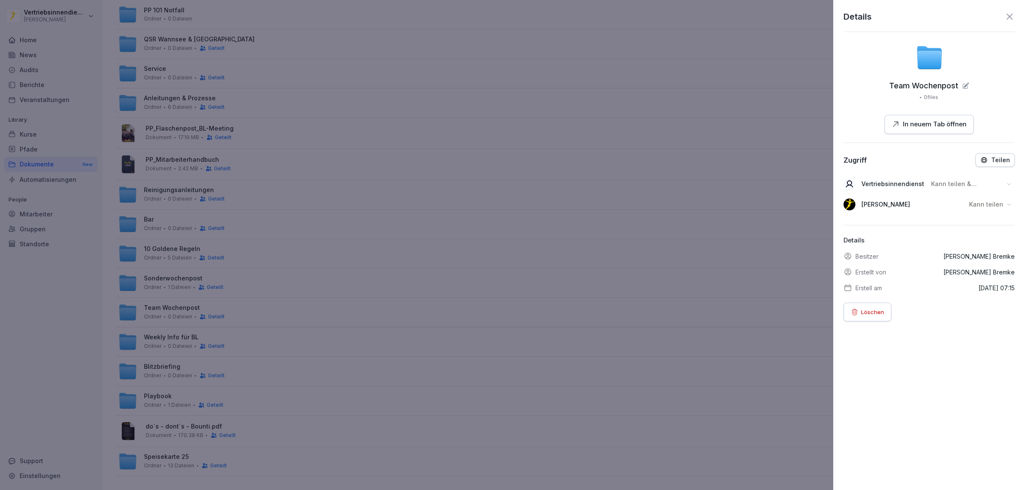
click at [977, 208] on p "Kann teilen" at bounding box center [986, 204] width 34 height 9
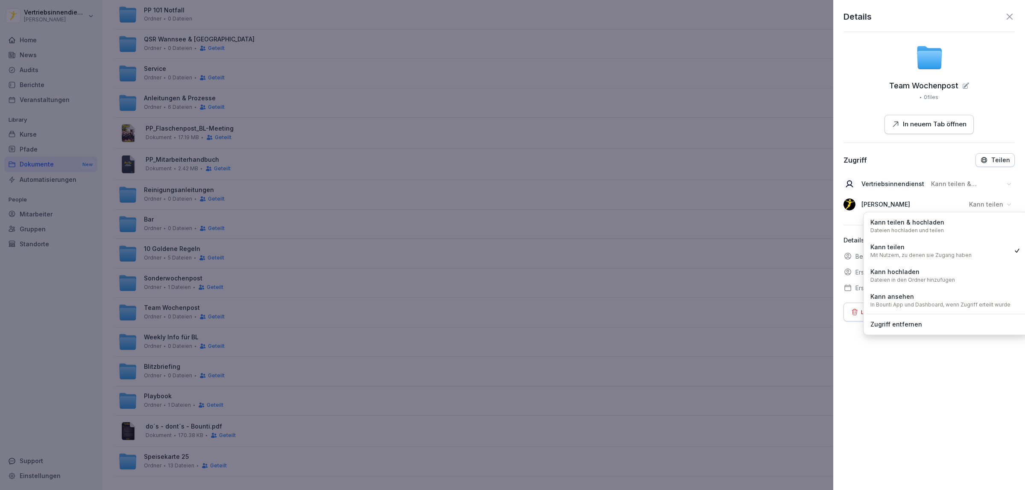
click at [905, 230] on p "Dateien hochladen und teilen" at bounding box center [906, 230] width 73 height 7
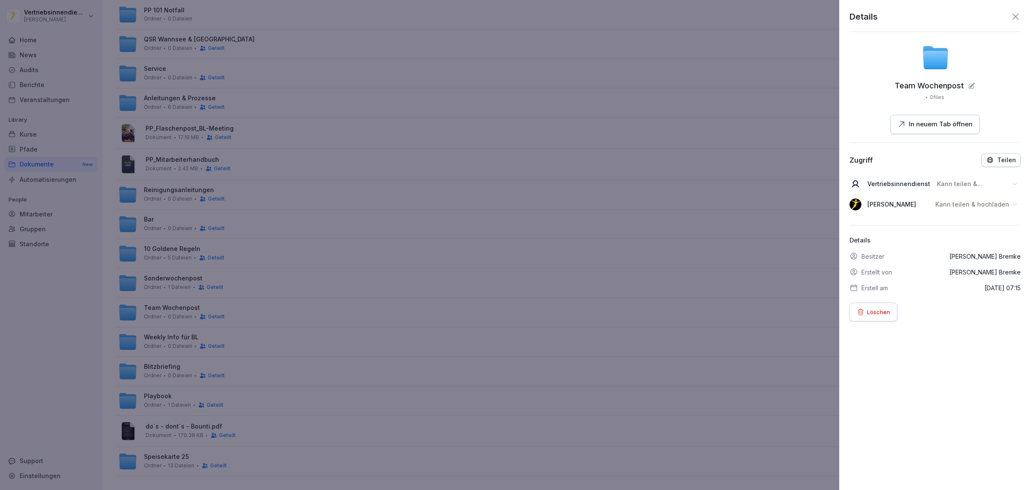
click at [638, 387] on div at bounding box center [512, 245] width 1025 height 490
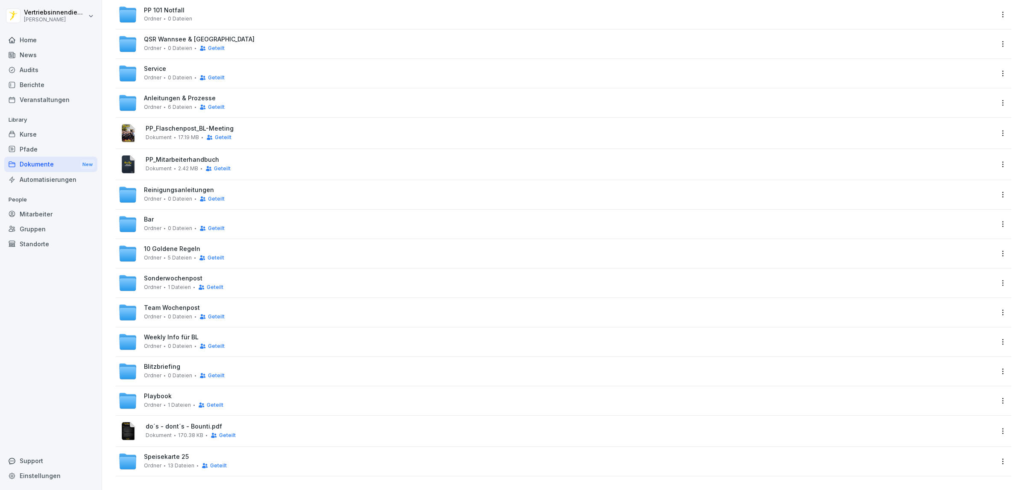
click at [150, 304] on span "Team Wochenpost" at bounding box center [172, 307] width 56 height 7
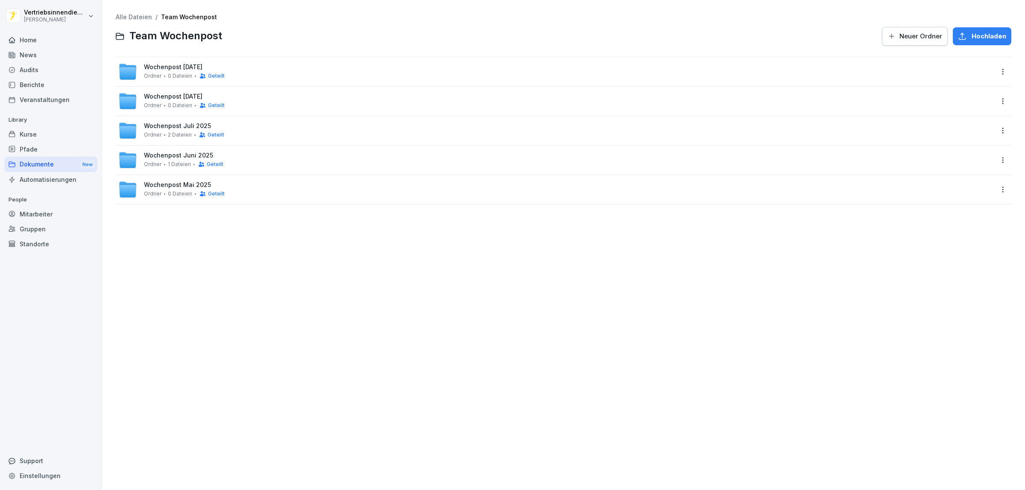
click at [916, 33] on span "Neuer Ordner" at bounding box center [920, 36] width 43 height 9
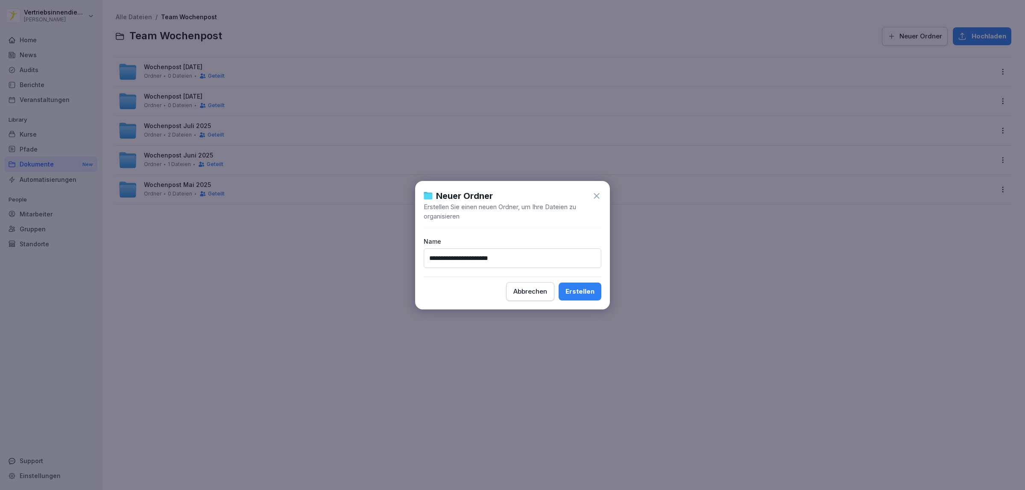
type input "**********"
click at [559, 283] on button "Erstellen" at bounding box center [580, 292] width 43 height 18
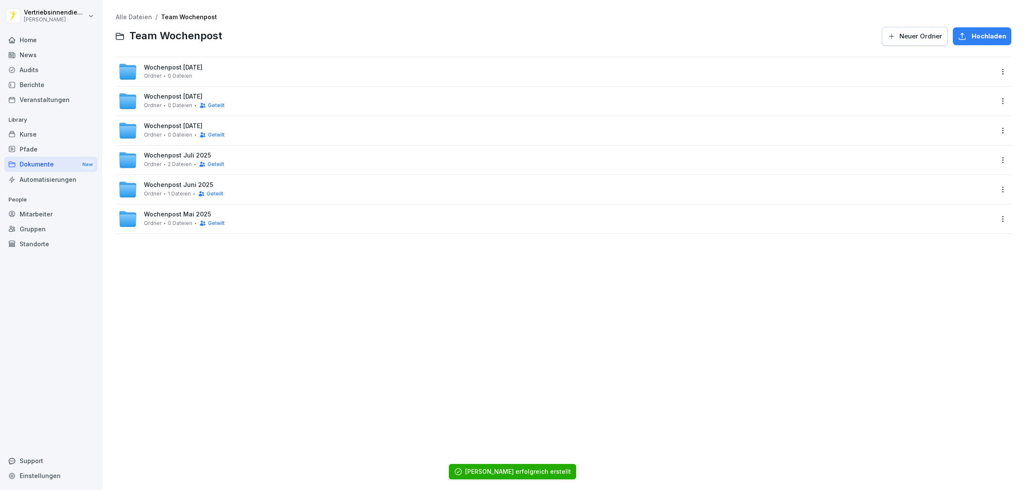
click at [237, 77] on div "Wochenpost Oktober 2025 Ordner 0 Dateien" at bounding box center [555, 71] width 875 height 19
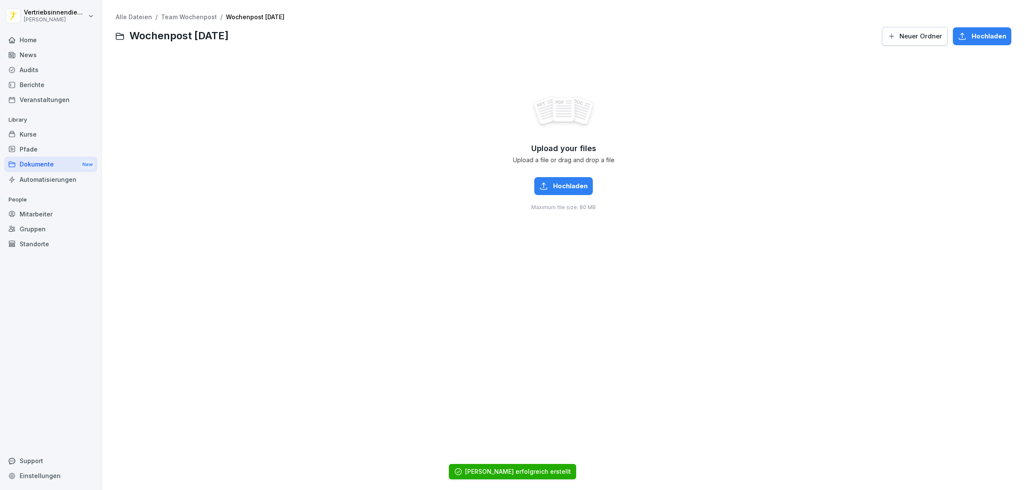
click at [900, 28] on button "Neuer Ordner" at bounding box center [915, 36] width 66 height 19
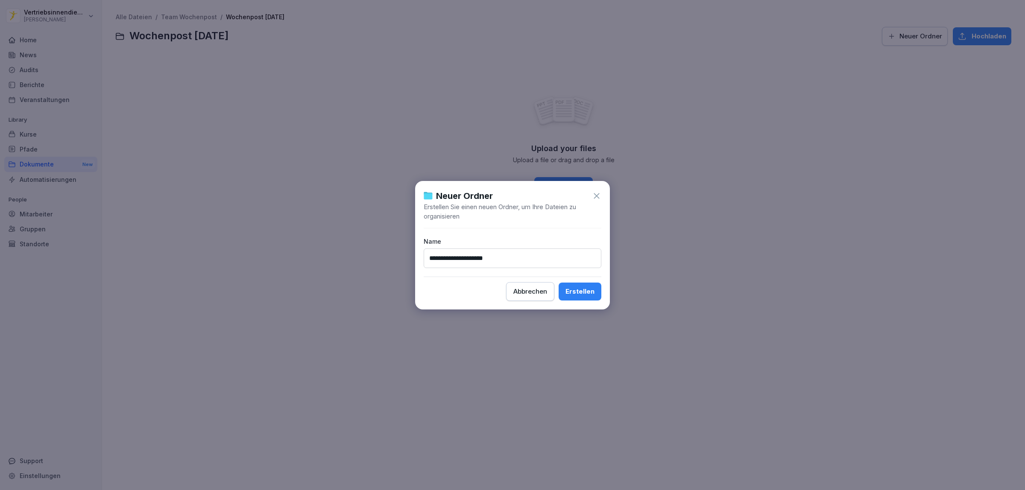
click at [513, 255] on input "**********" at bounding box center [513, 259] width 178 height 20
type input "**********"
click at [559, 283] on button "Erstellen" at bounding box center [580, 292] width 43 height 18
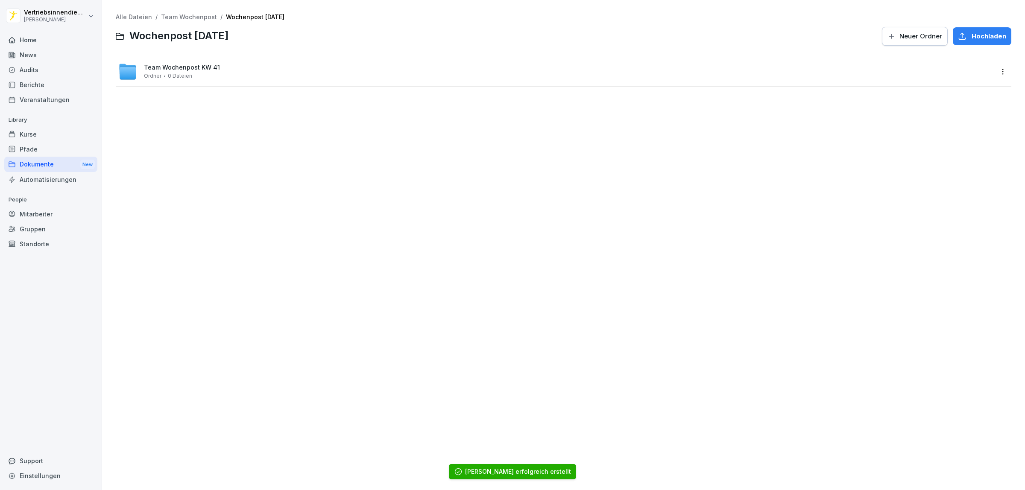
click at [176, 75] on span "0 Dateien" at bounding box center [180, 76] width 24 height 6
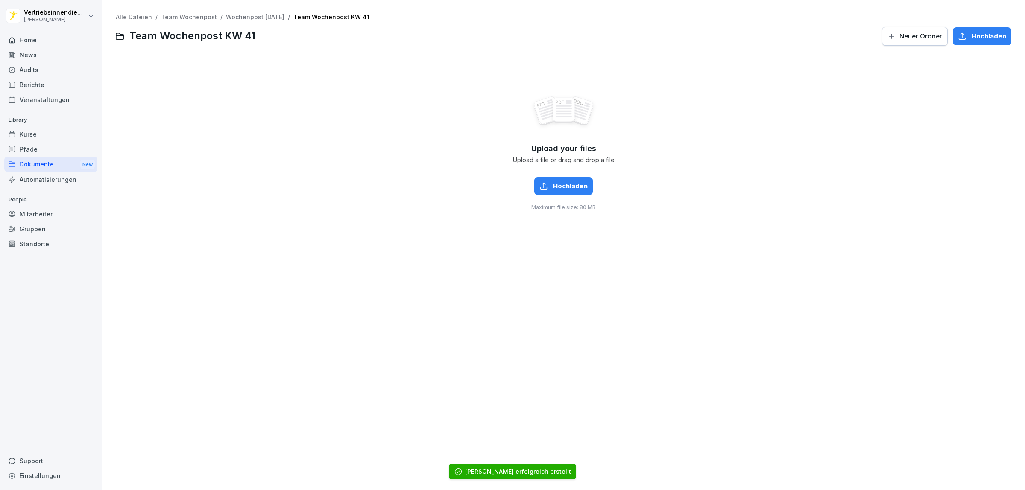
click at [362, 369] on div "Alle Dateien / Team Wochenpost / Wochenpost Oktober 2025 / Team Wochenpost KW 4…" at bounding box center [563, 244] width 910 height 477
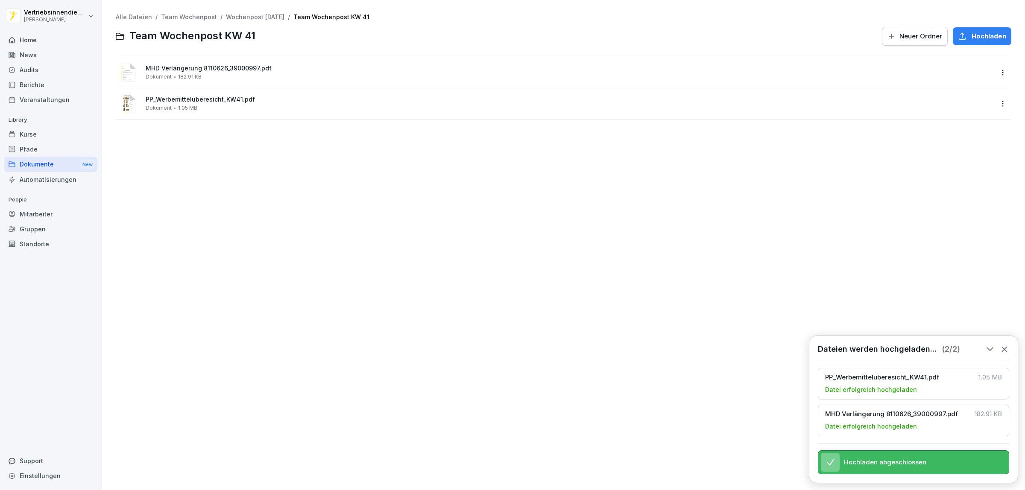
click at [260, 187] on div "Alle Dateien / Team Wochenpost / Wochenpost Oktober 2025 / Team Wochenpost KW 4…" at bounding box center [563, 244] width 910 height 477
click at [304, 211] on div "Alle Dateien / Team Wochenpost / Wochenpost Oktober 2025 / Team Wochenpost KW 4…" at bounding box center [563, 244] width 910 height 477
click at [1004, 345] on icon at bounding box center [1004, 349] width 9 height 9
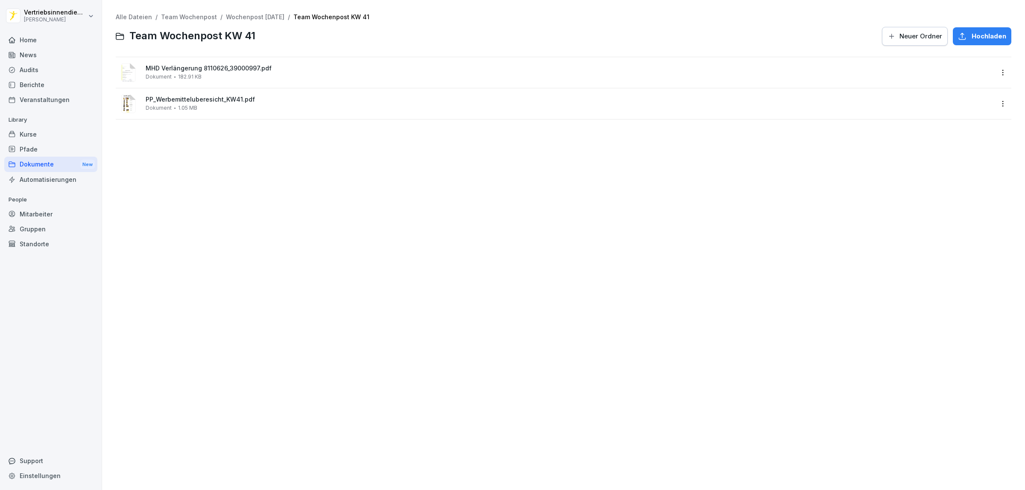
drag, startPoint x: 330, startPoint y: 249, endPoint x: 301, endPoint y: 255, distance: 29.2
click at [329, 249] on div "Alle Dateien / Team Wochenpost / Wochenpost Oktober 2025 / Team Wochenpost KW 4…" at bounding box center [563, 244] width 910 height 477
click at [201, 103] on div "PP_Werbemitteluberesicht_KW41.pdf Dokument 1.05 MB" at bounding box center [570, 103] width 848 height 15
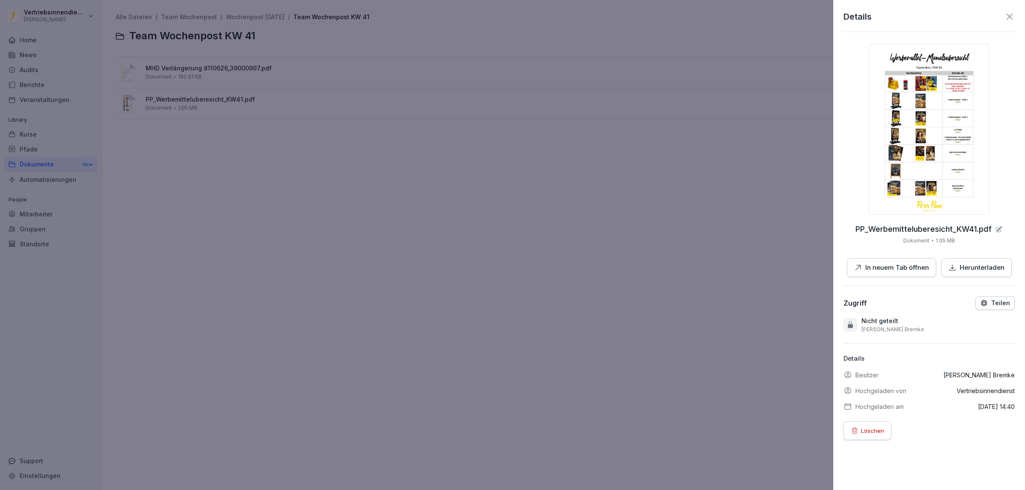
click at [900, 268] on p "In neuem Tab öffnen" at bounding box center [897, 268] width 64 height 10
click at [232, 67] on div at bounding box center [512, 245] width 1025 height 490
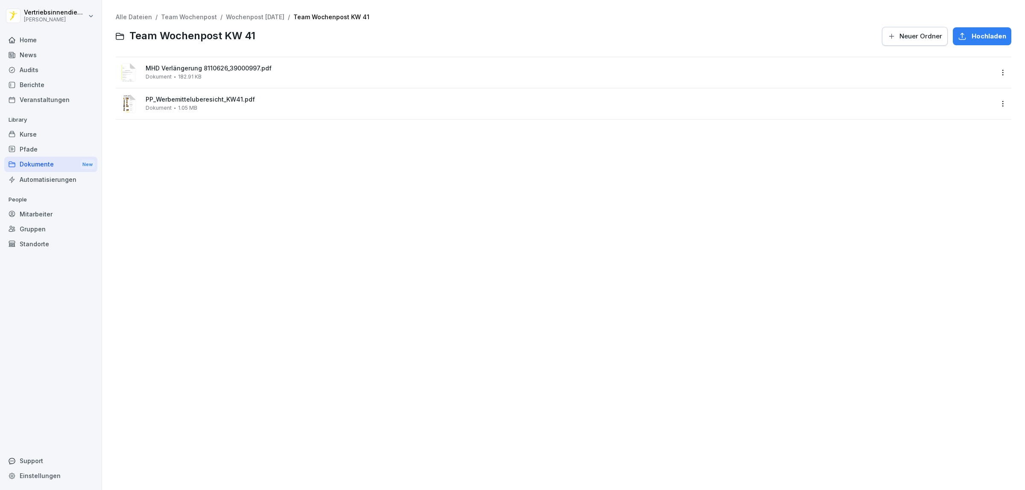
click at [209, 69] on span "MHD Verlängerung 8110626_39000997.pdf" at bounding box center [570, 68] width 848 height 7
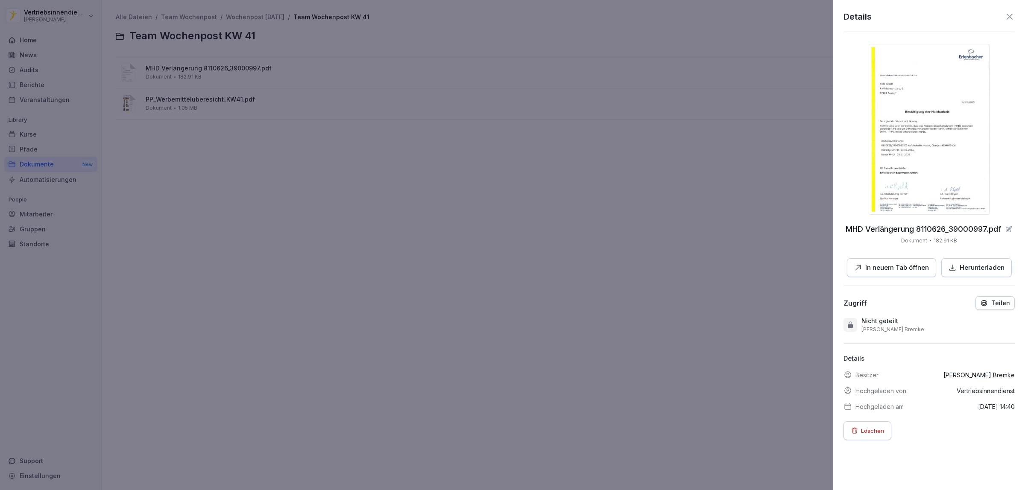
click at [900, 272] on p "In neuem Tab öffnen" at bounding box center [897, 268] width 64 height 10
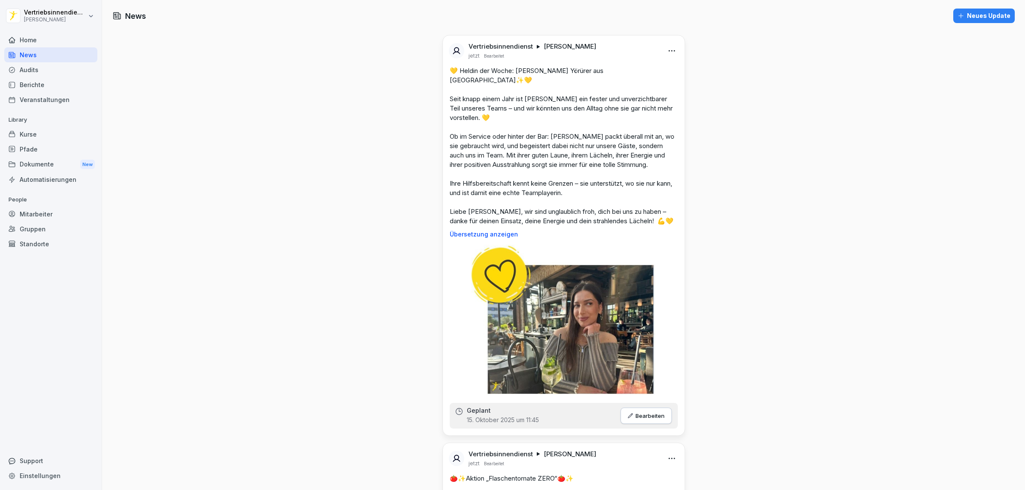
scroll to position [1281, 0]
